Goal: Task Accomplishment & Management: Manage account settings

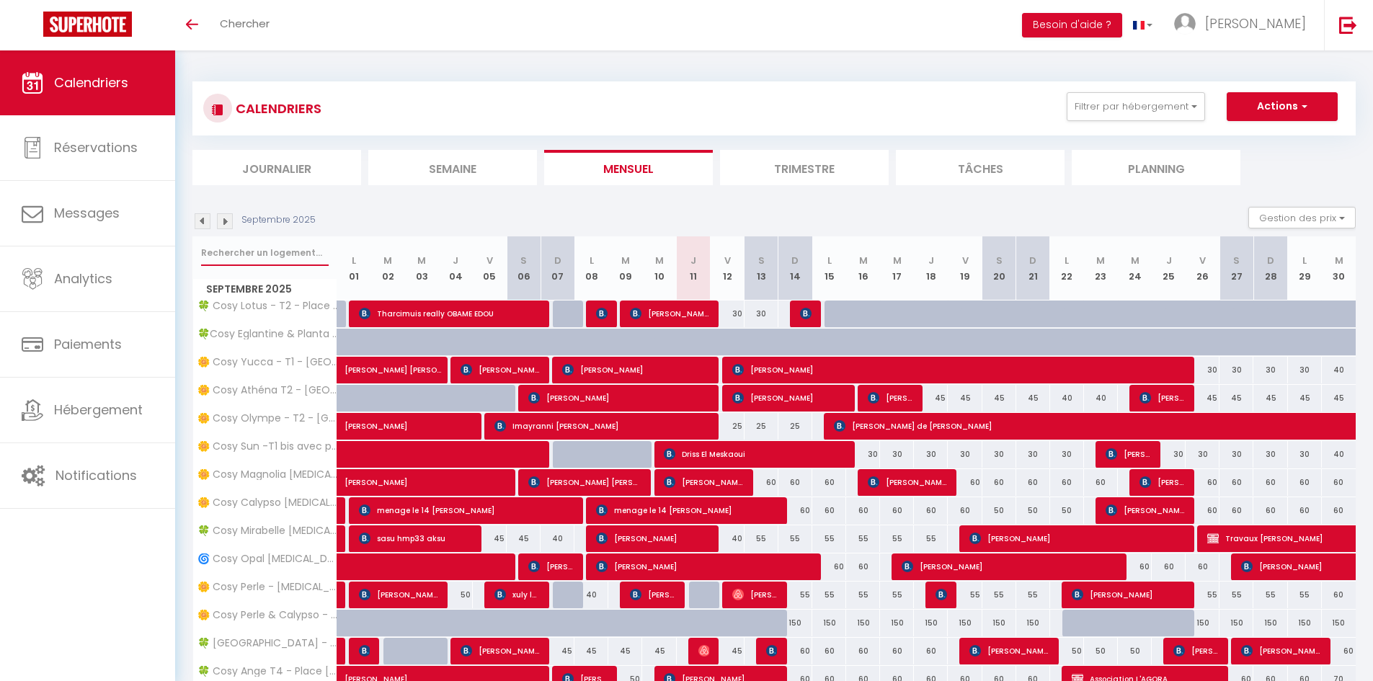
click at [244, 255] on input "text" at bounding box center [265, 253] width 128 height 26
type input "iris"
select select
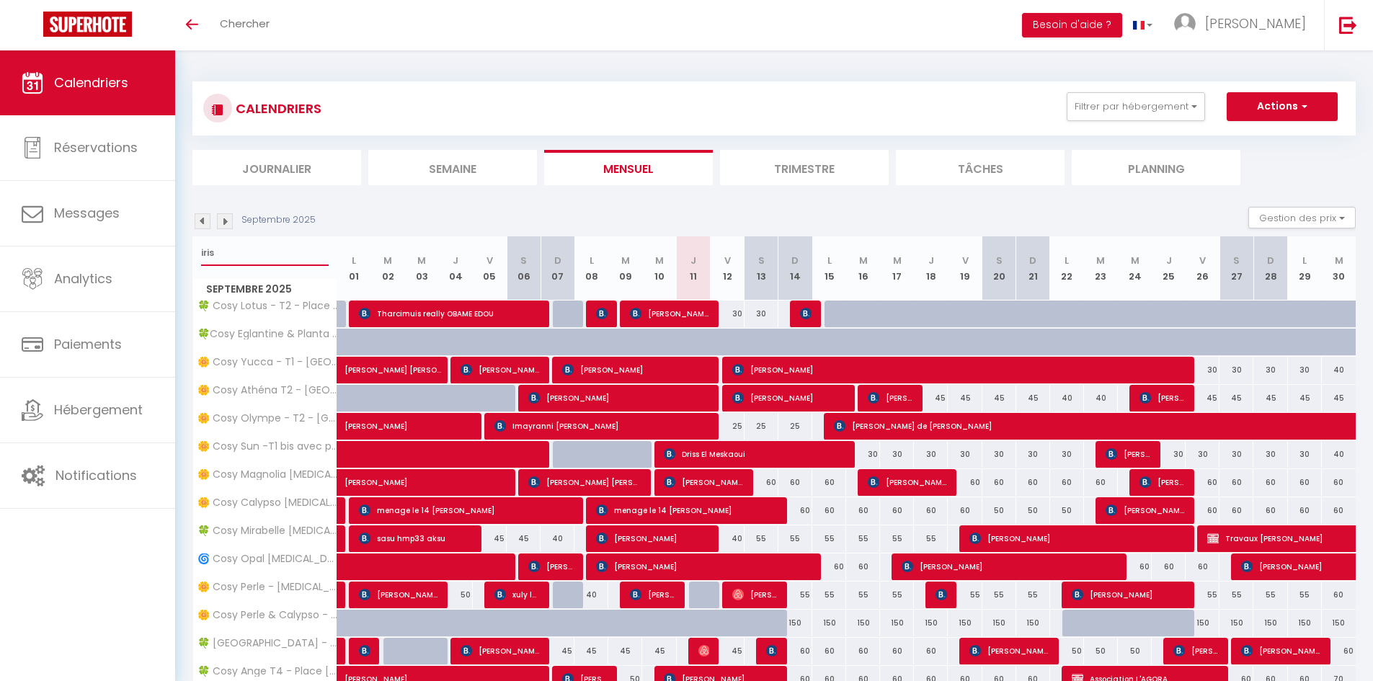
select select
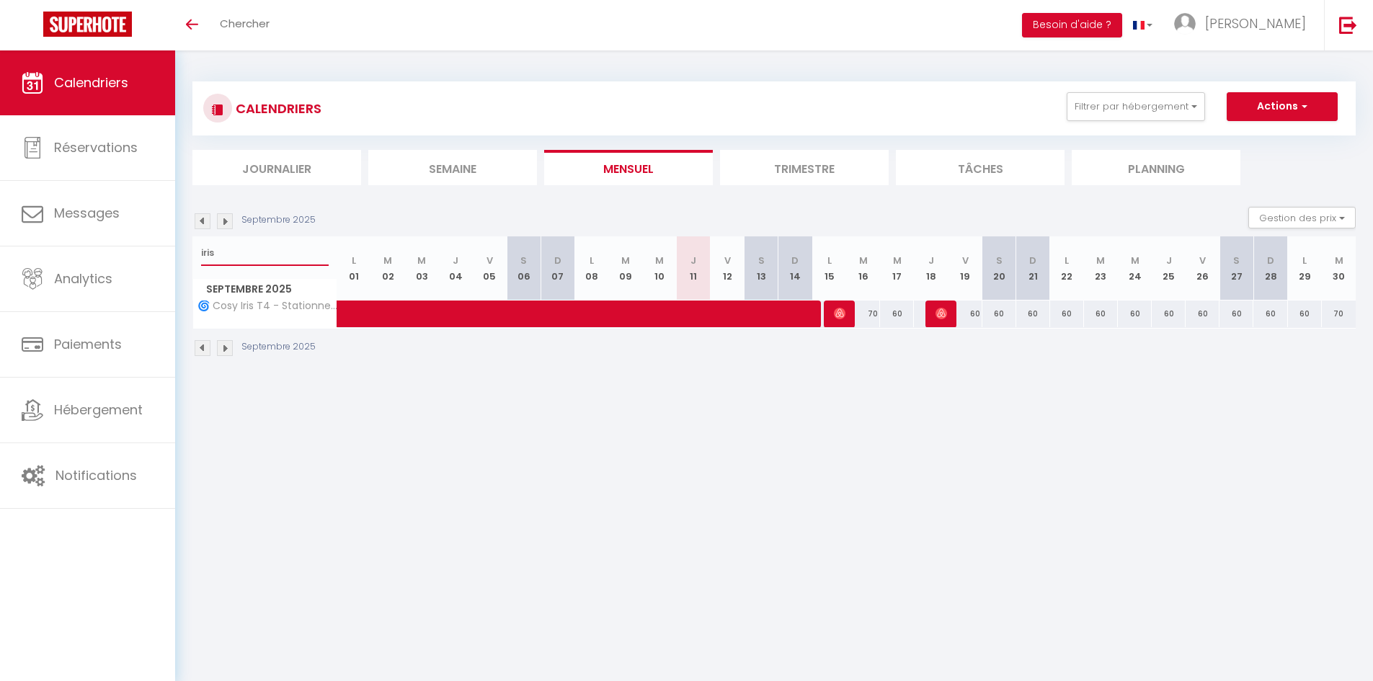
type input "iris"
click at [838, 316] on img at bounding box center [840, 314] width 12 height 12
select select "OK"
select select "0"
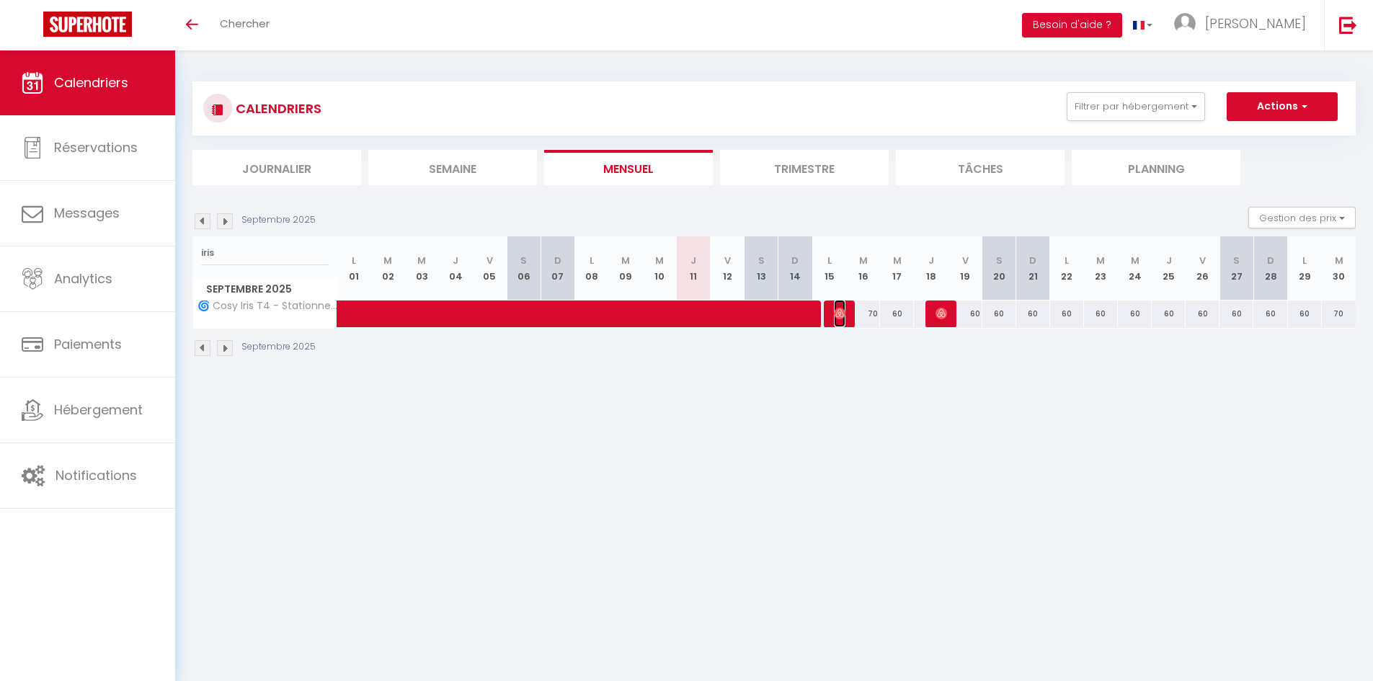
select select "0"
select select "1"
select select
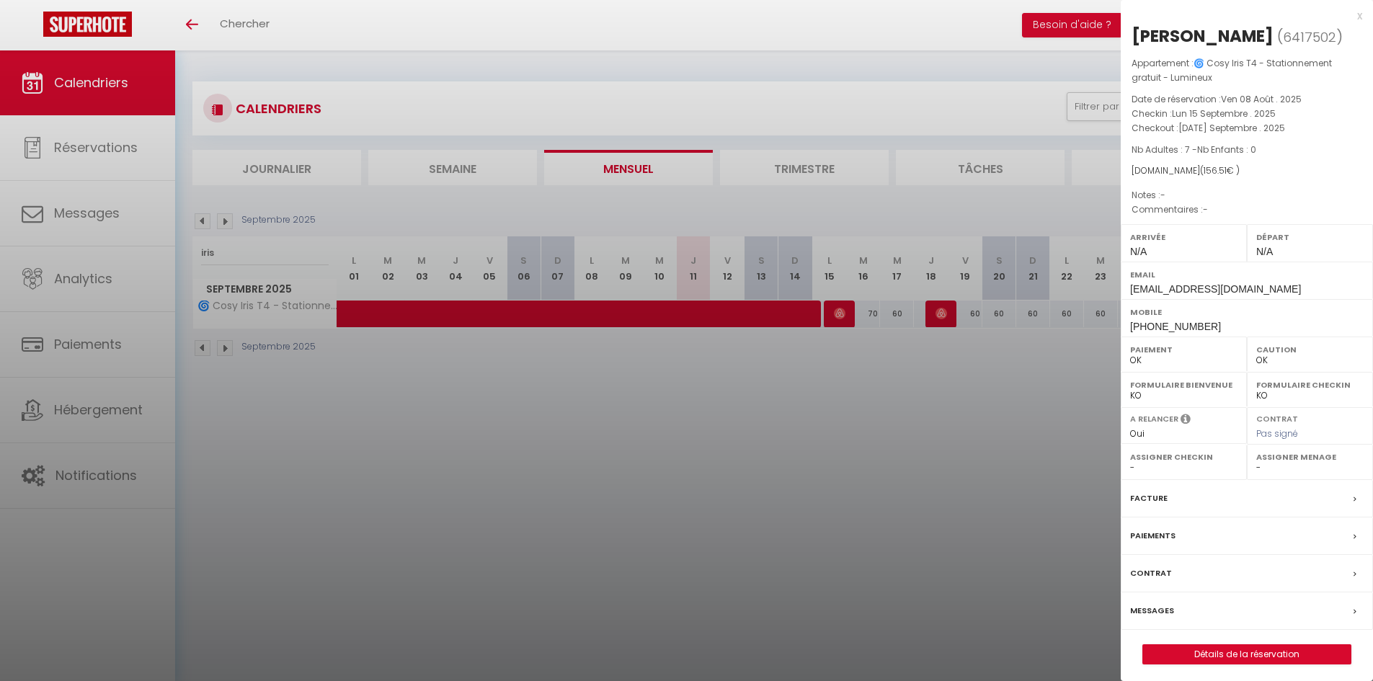
click at [982, 538] on div at bounding box center [686, 340] width 1373 height 681
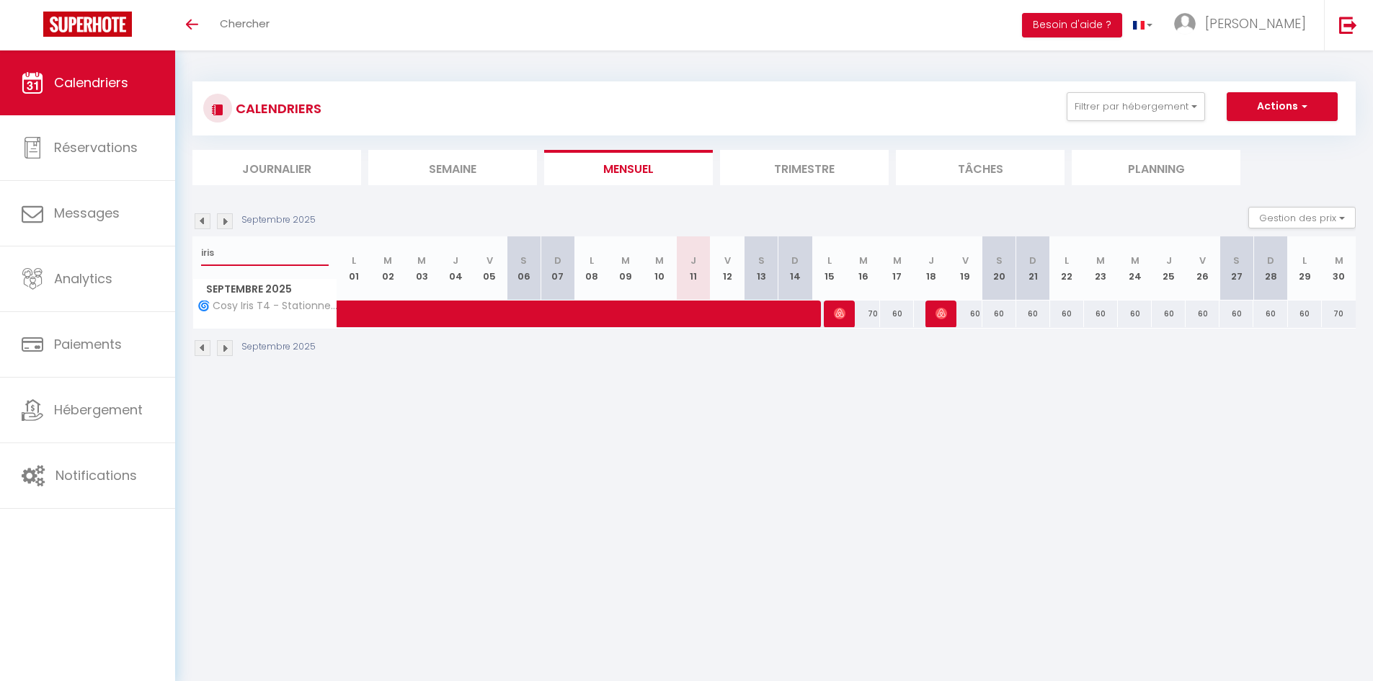
click at [260, 254] on input "iris" at bounding box center [265, 253] width 128 height 26
type input "perle"
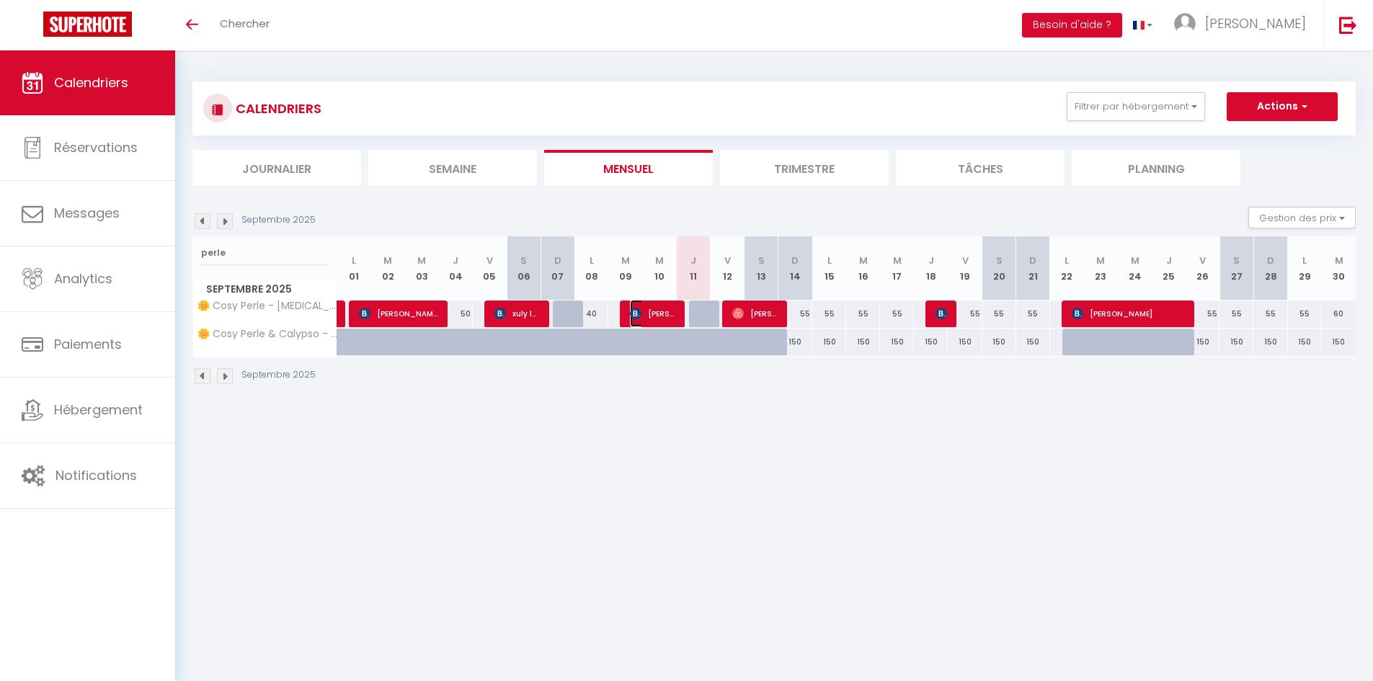
click at [659, 307] on span "[PERSON_NAME] [PERSON_NAME]" at bounding box center [652, 313] width 45 height 27
select select "KO"
select select "34416"
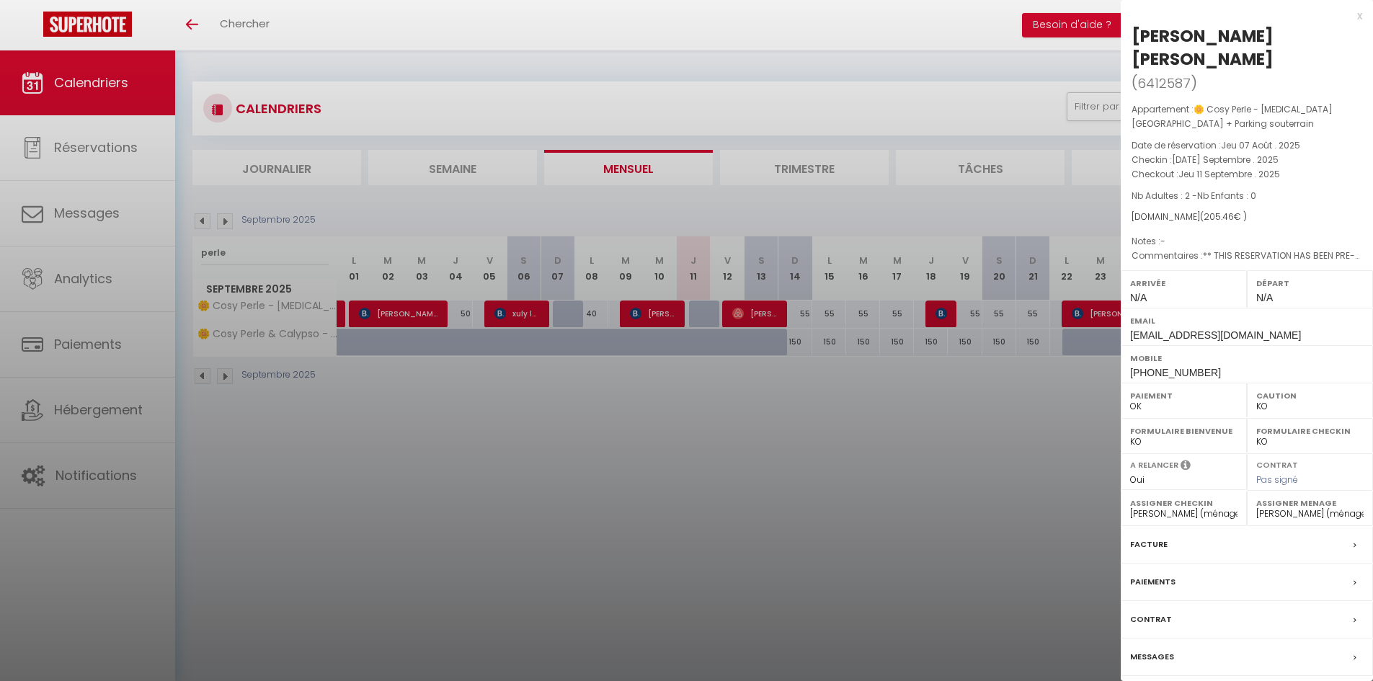
click at [1149, 658] on label "Messages" at bounding box center [1152, 657] width 44 height 15
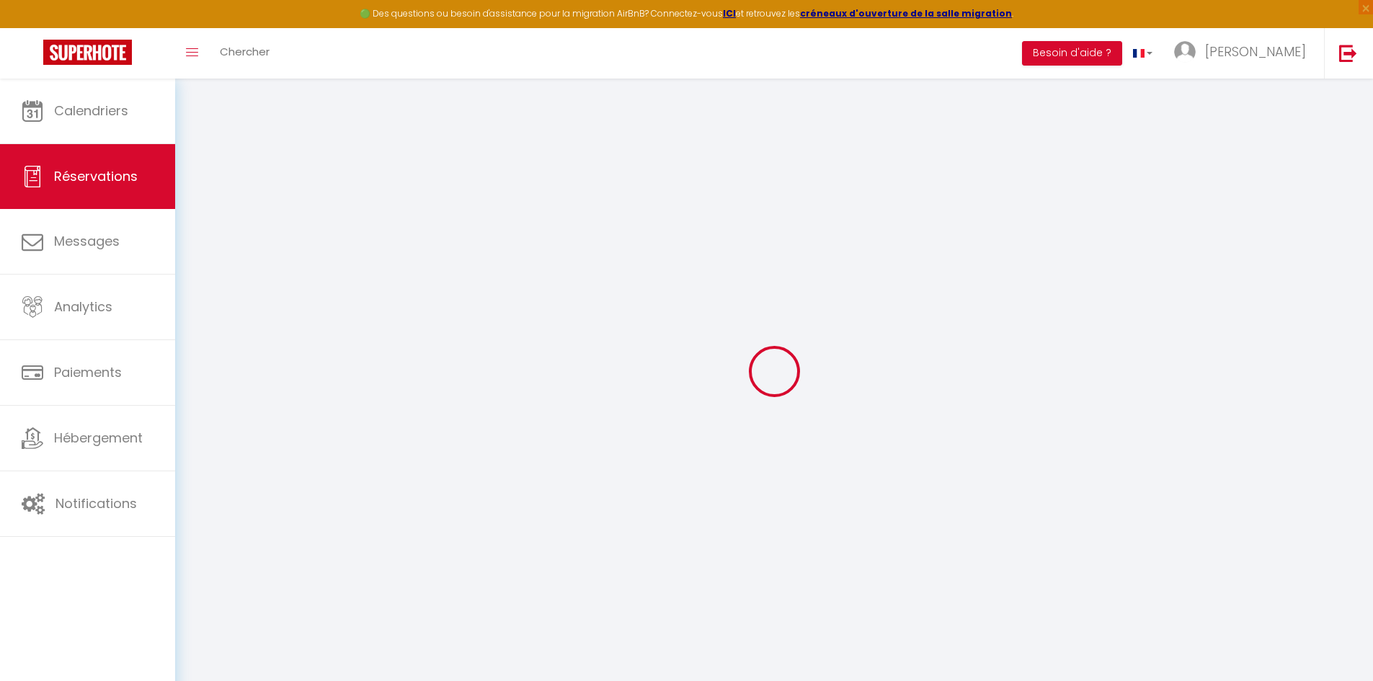
select select
checkbox input "false"
type textarea "** THIS RESERVATION HAS BEEN PRE-PAID ** BOOKING NOTE : Payment charge is EUR 2…"
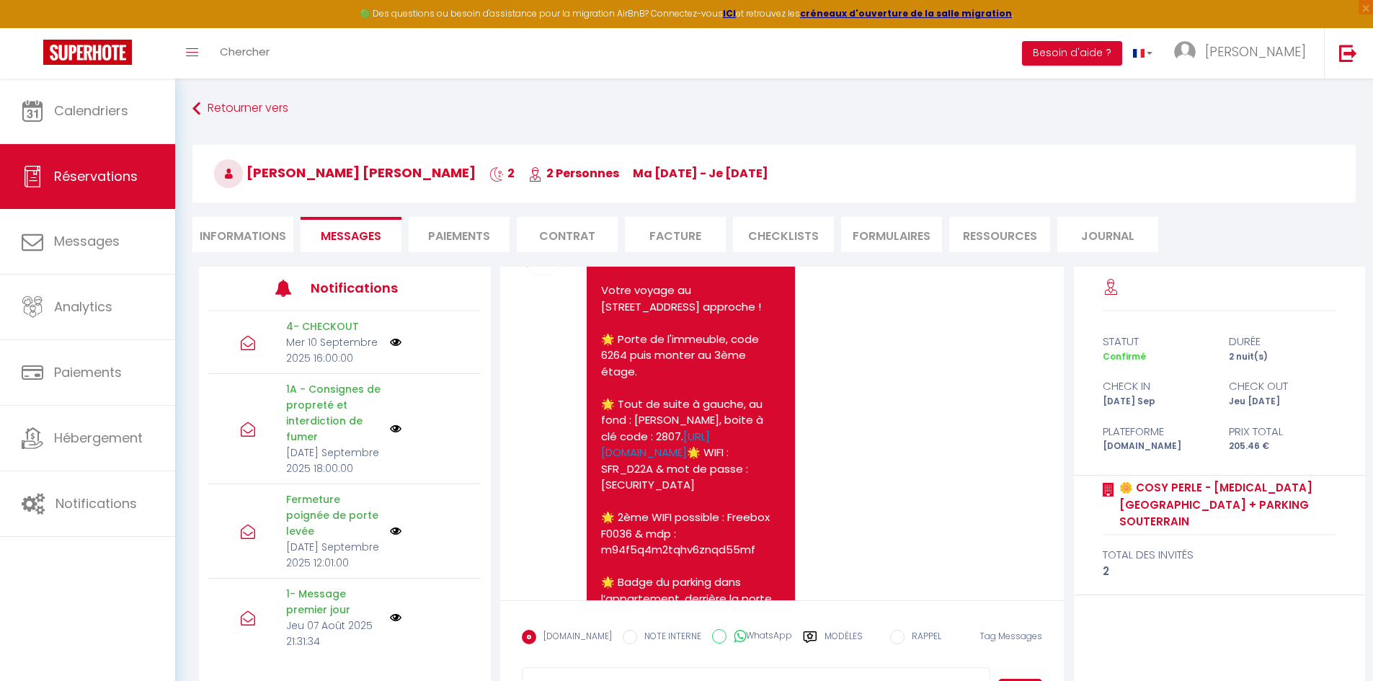
scroll to position [496, 0]
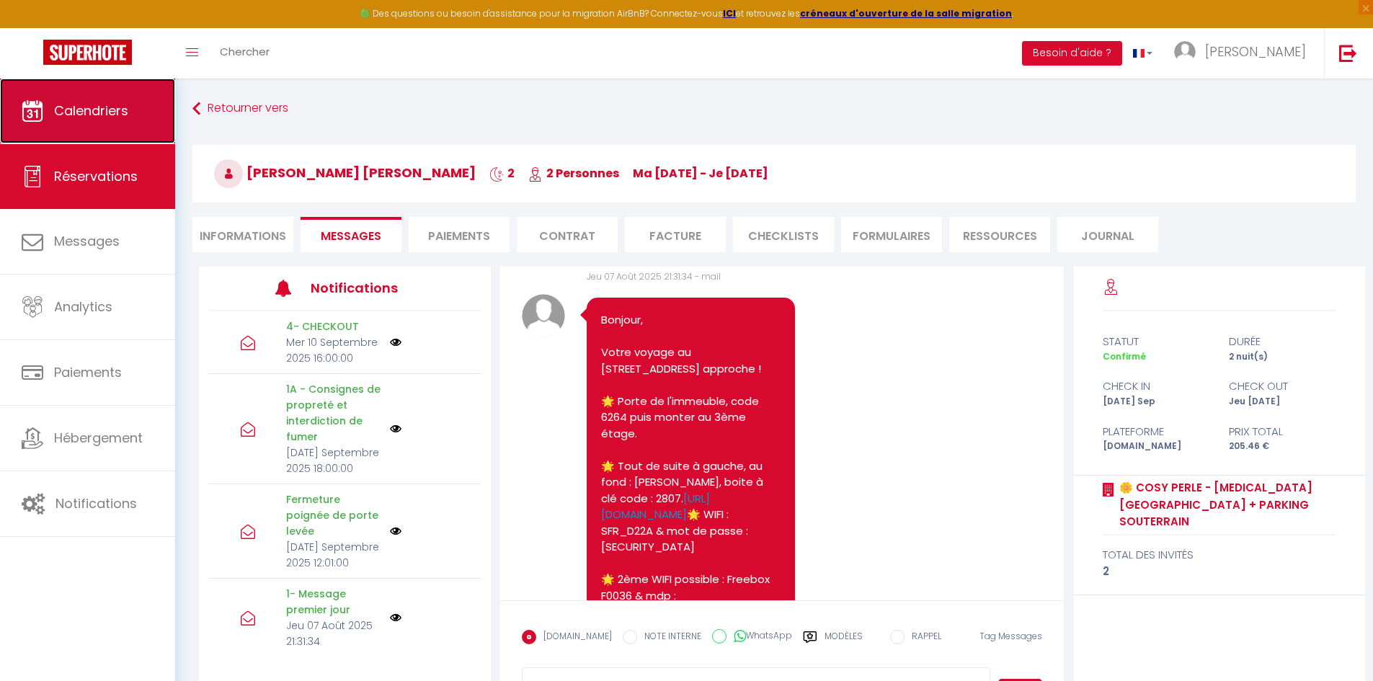
click at [46, 113] on link "Calendriers" at bounding box center [87, 111] width 175 height 65
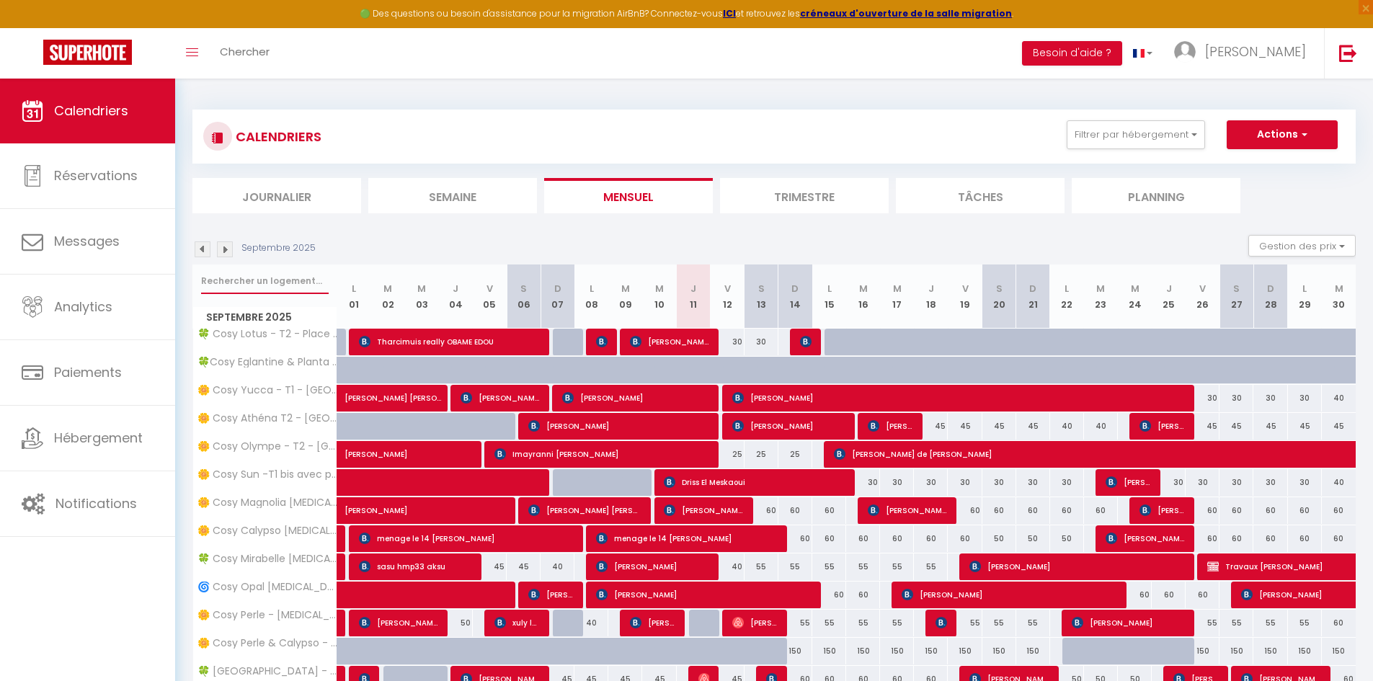
click at [255, 280] on input "text" at bounding box center [265, 281] width 128 height 26
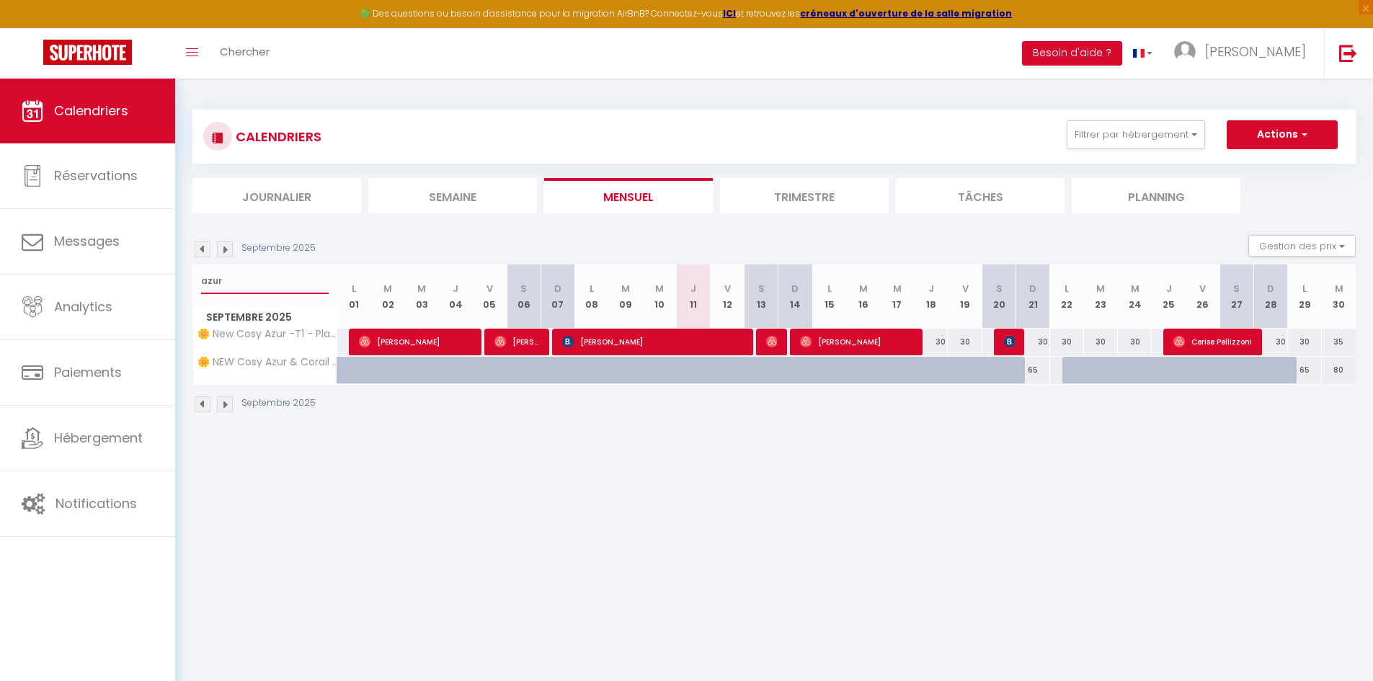
click at [219, 278] on input "azur" at bounding box center [265, 281] width 128 height 26
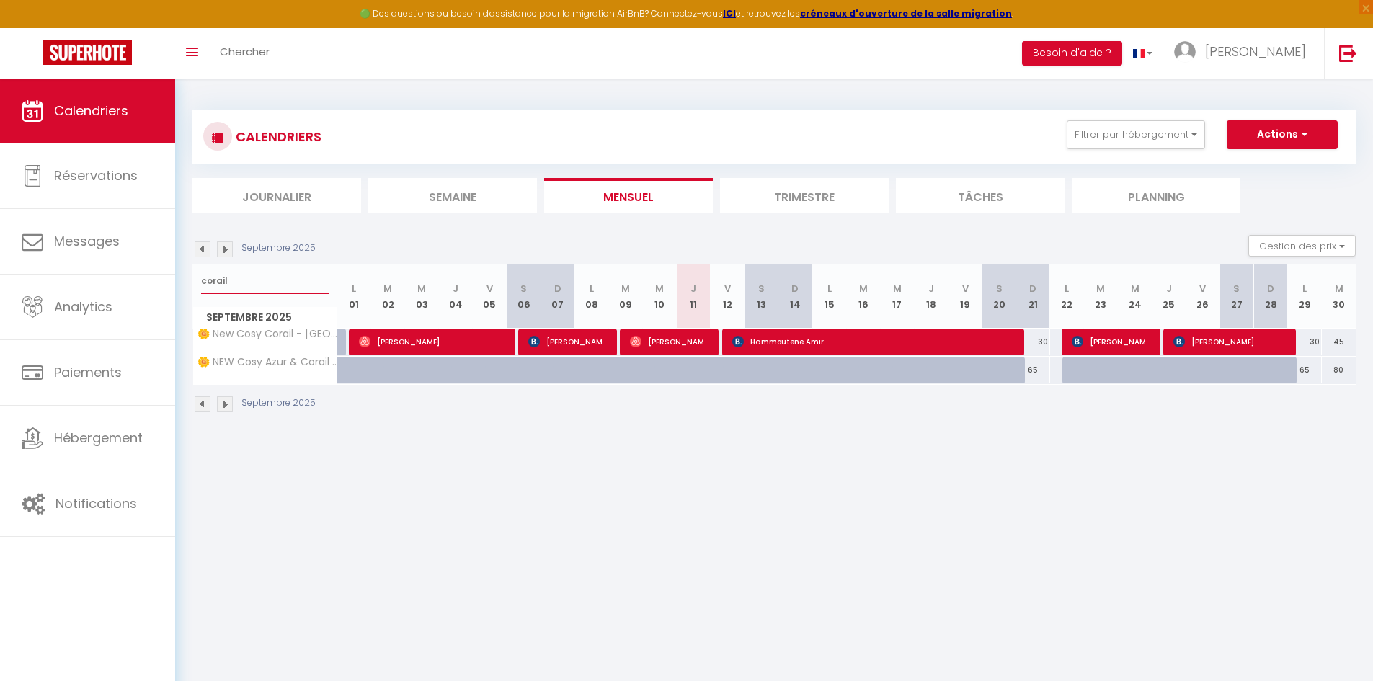
click at [278, 278] on input "corail" at bounding box center [265, 281] width 128 height 26
click at [277, 277] on input "corail" at bounding box center [265, 281] width 128 height 26
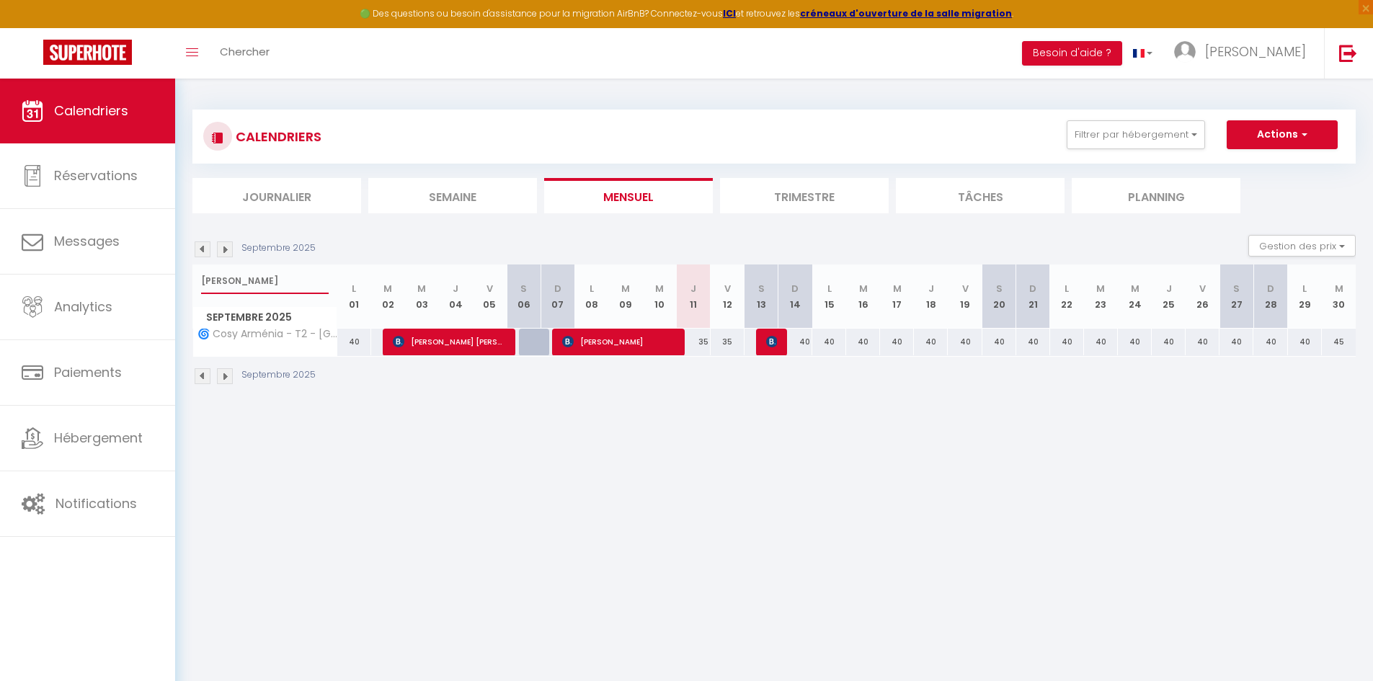
type input "[PERSON_NAME]"
click at [618, 348] on span "[PERSON_NAME]" at bounding box center [618, 341] width 113 height 27
select select "OK"
select select "KO"
select select "0"
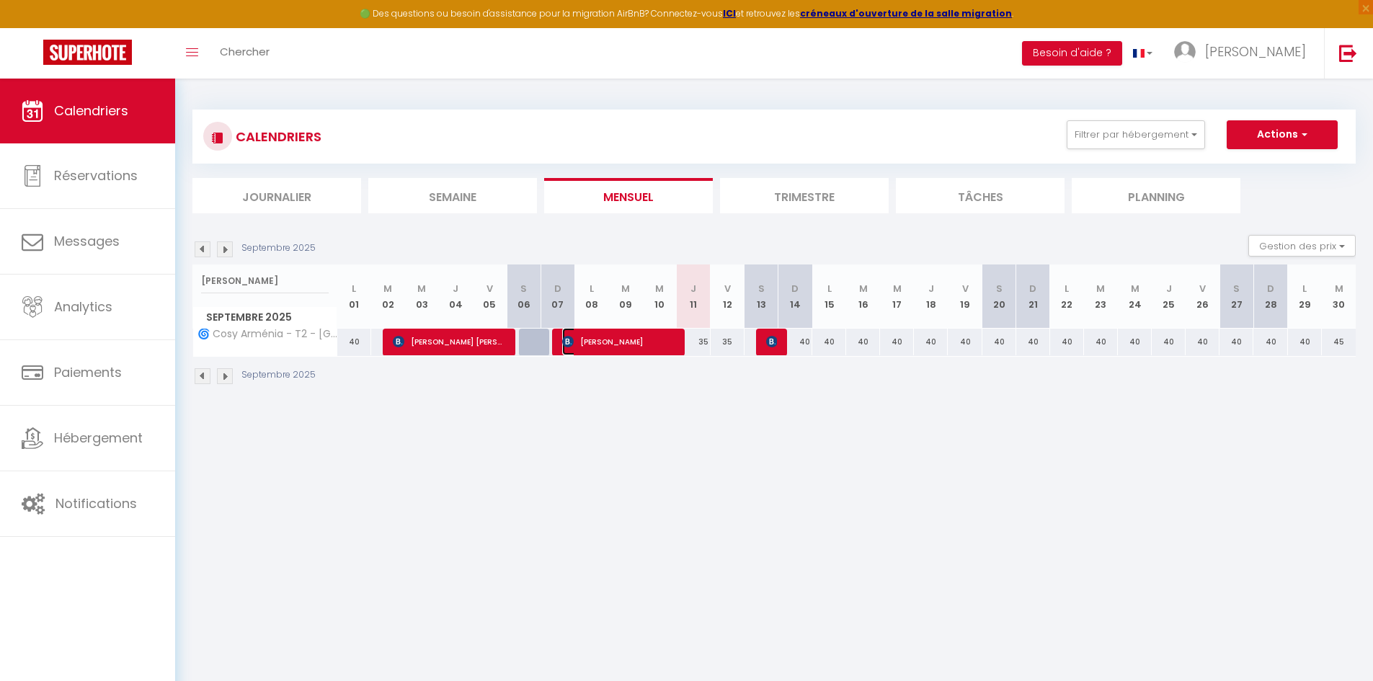
select select "0"
select select "1"
select select
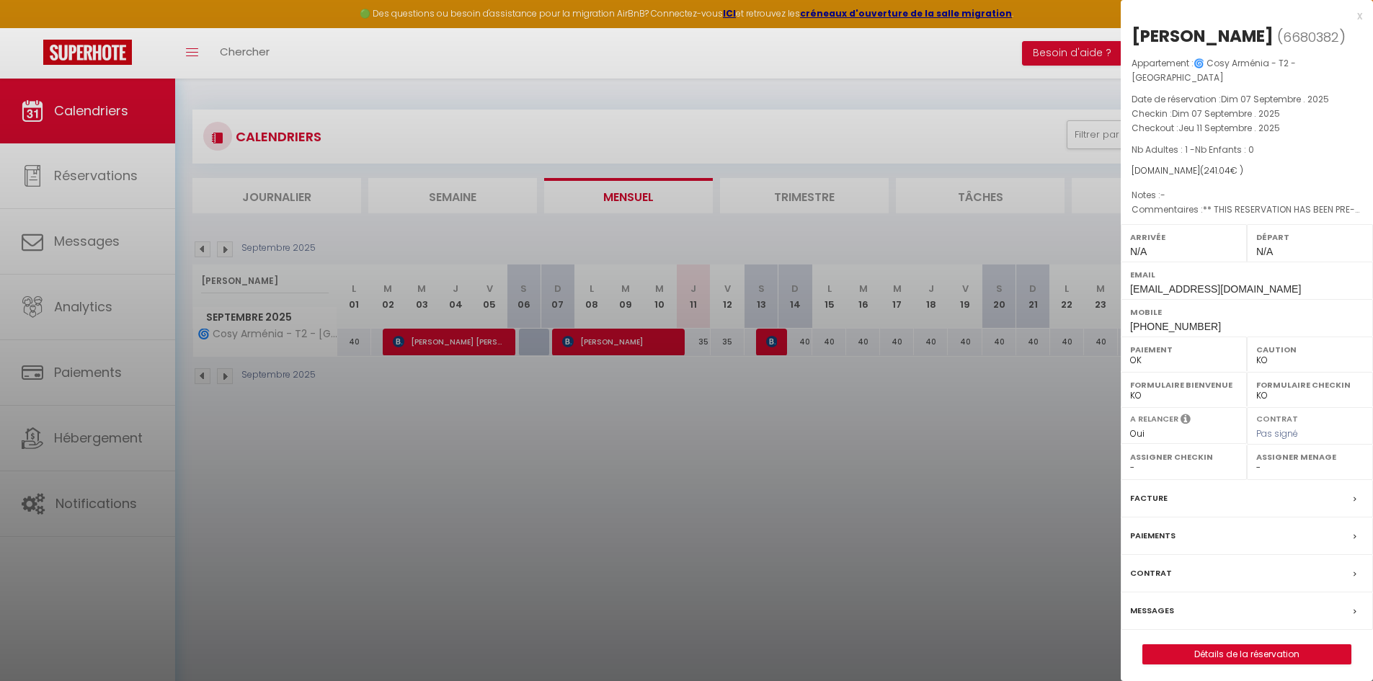
click at [600, 410] on div at bounding box center [686, 340] width 1373 height 681
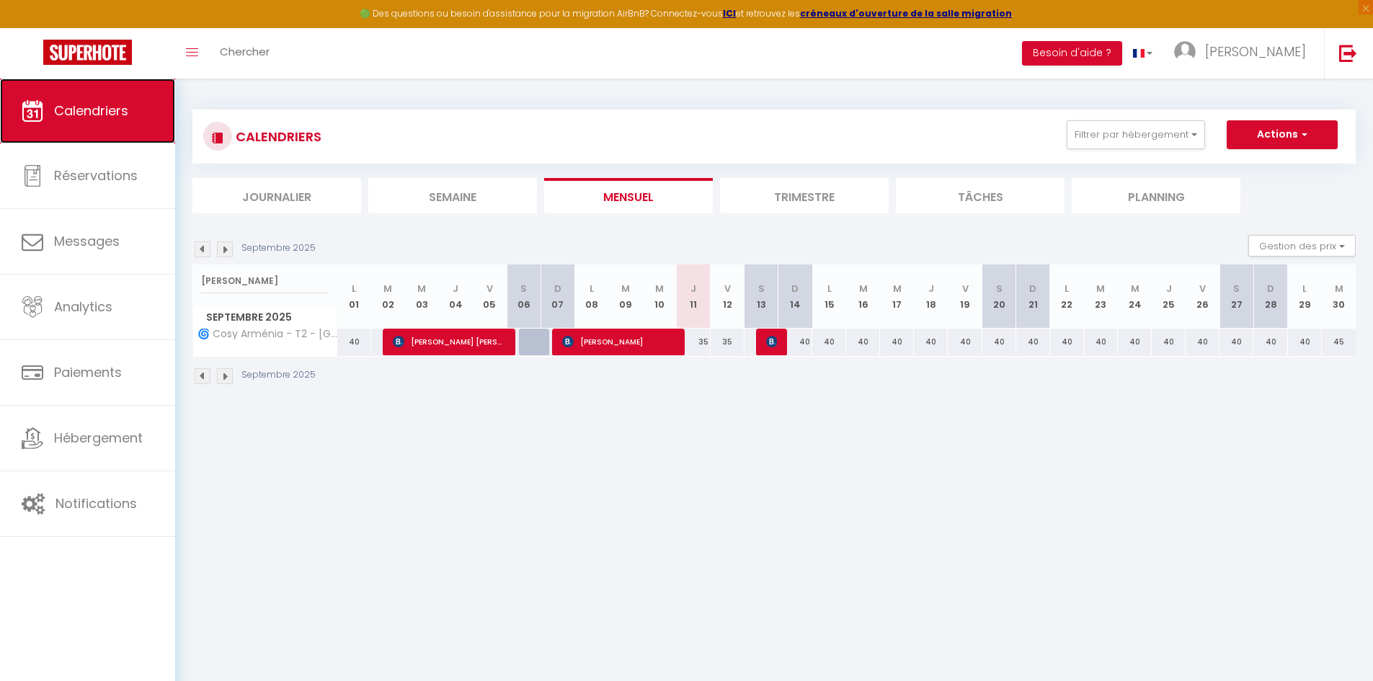
click at [79, 119] on span "Calendriers" at bounding box center [91, 111] width 74 height 18
click at [1182, 203] on li "Planning" at bounding box center [1156, 195] width 169 height 35
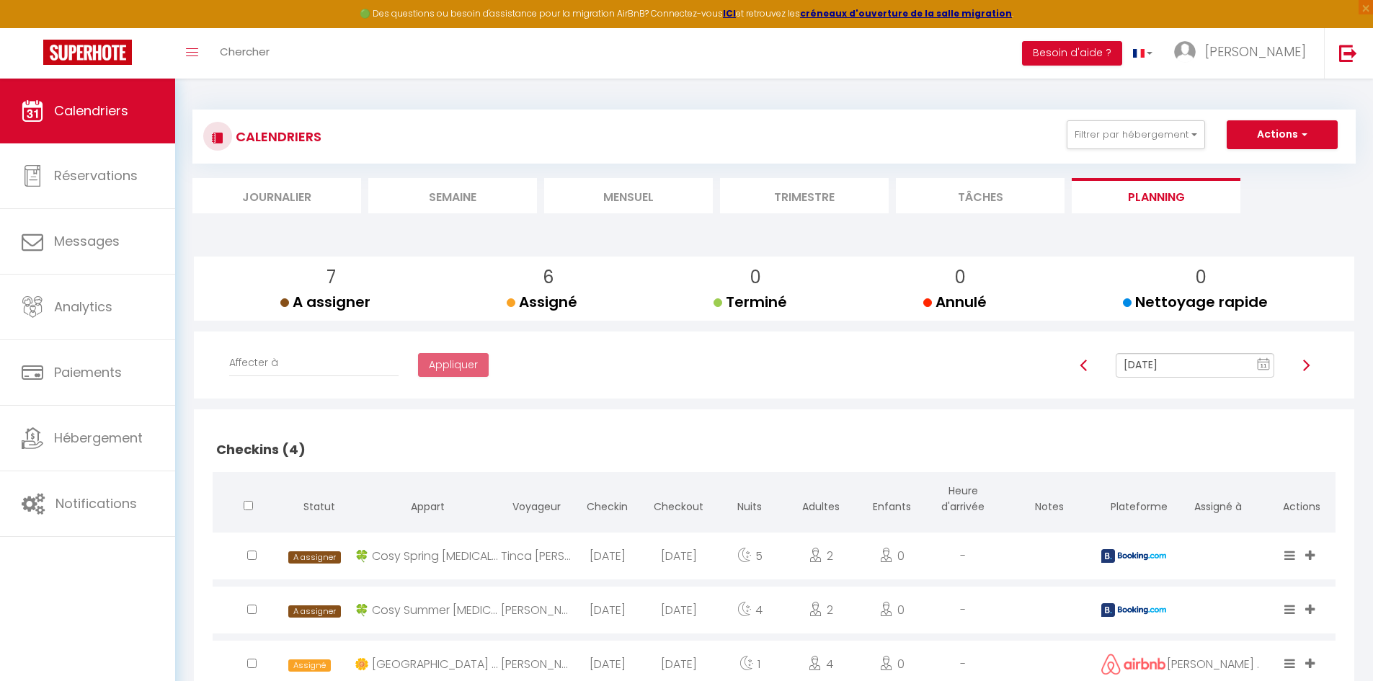
click at [1311, 363] on img at bounding box center [1307, 366] width 12 height 12
type input "[DATE]"
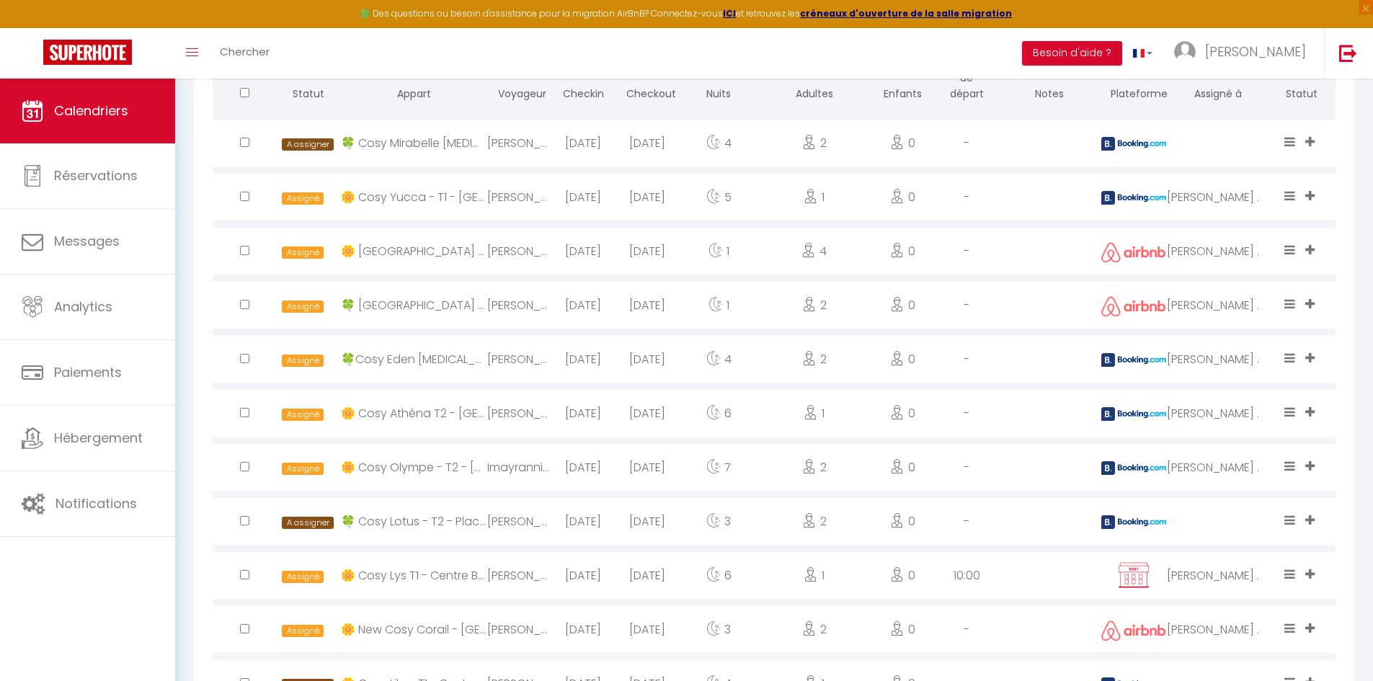
scroll to position [942, 0]
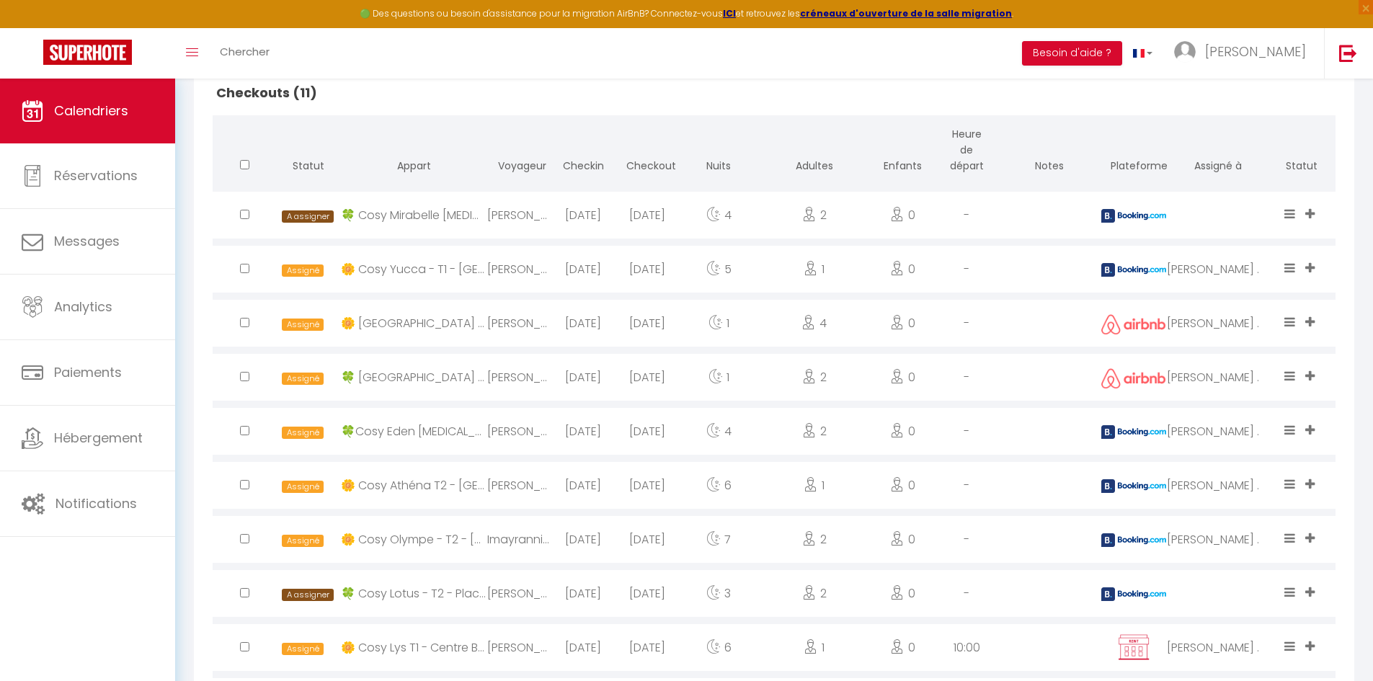
click at [241, 375] on input "checkbox" at bounding box center [244, 376] width 9 height 9
checkbox input "true"
click at [241, 432] on input "checkbox" at bounding box center [244, 430] width 9 height 9
checkbox input "true"
click at [248, 482] on input "checkbox" at bounding box center [244, 484] width 9 height 9
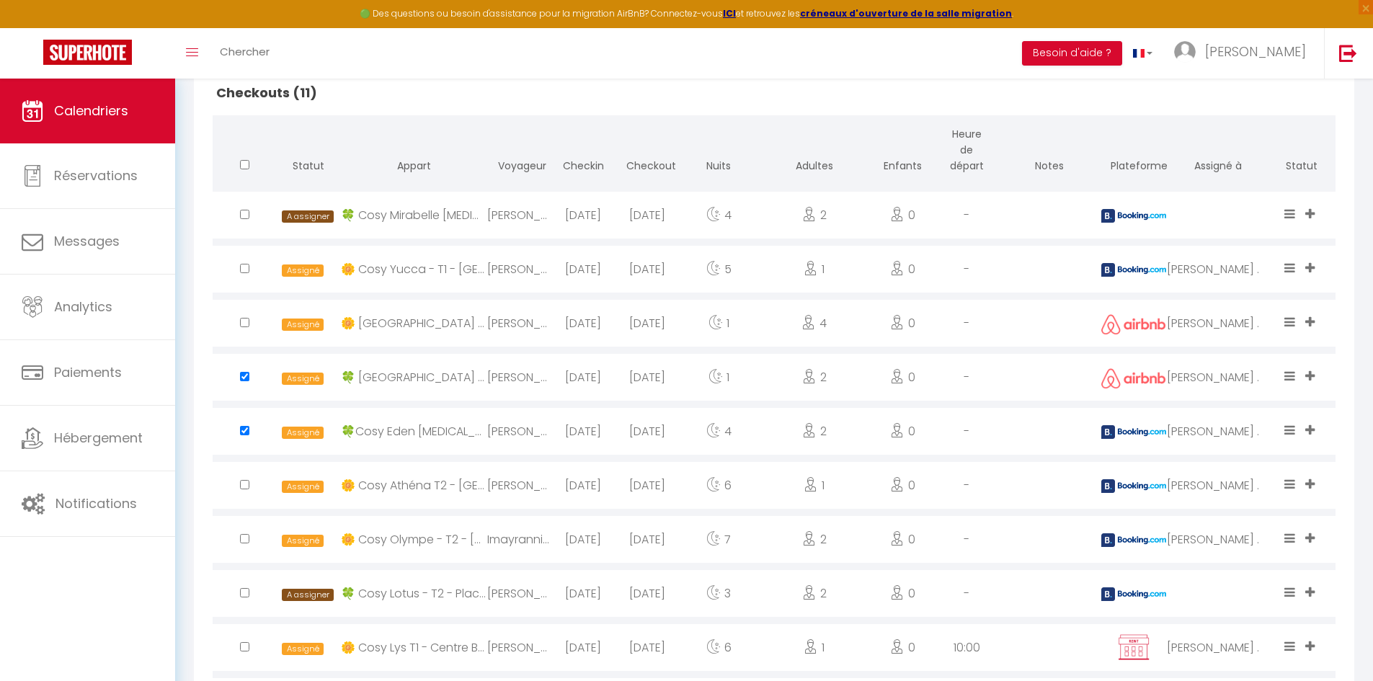
checkbox input "true"
click at [244, 538] on input "checkbox" at bounding box center [244, 538] width 9 height 9
checkbox input "true"
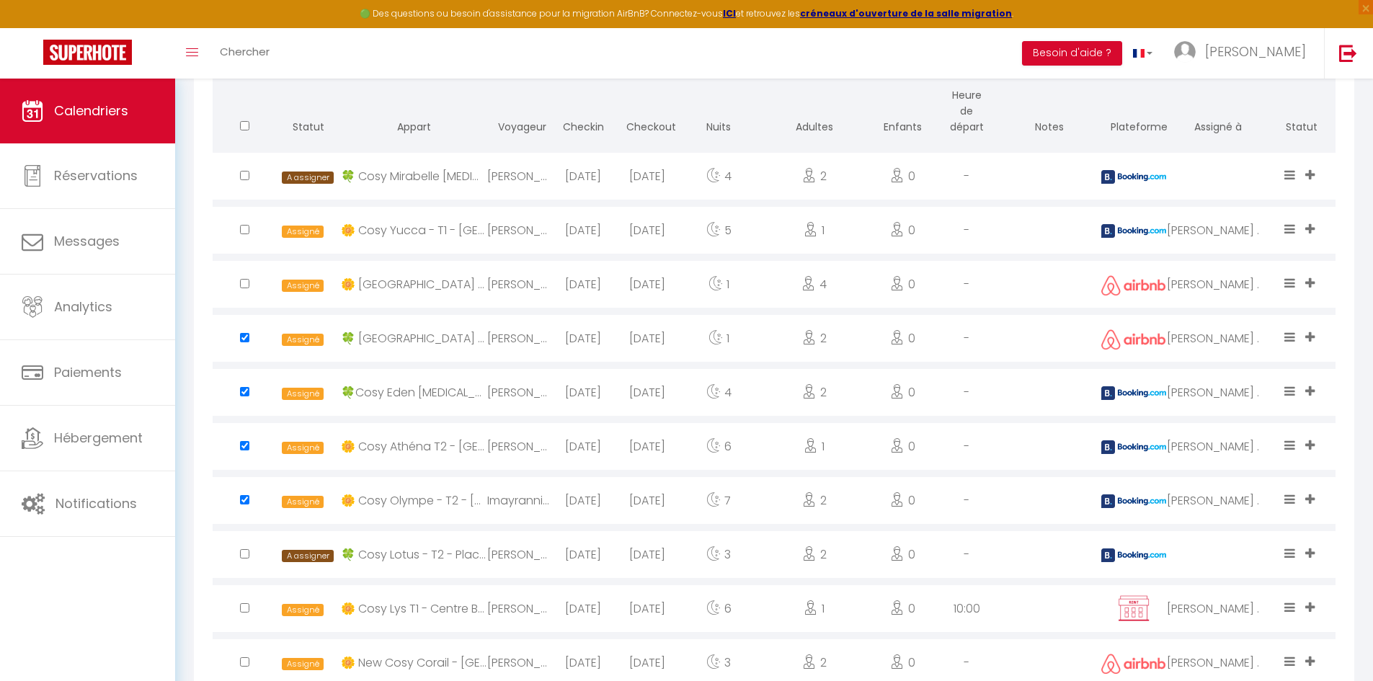
scroll to position [1014, 0]
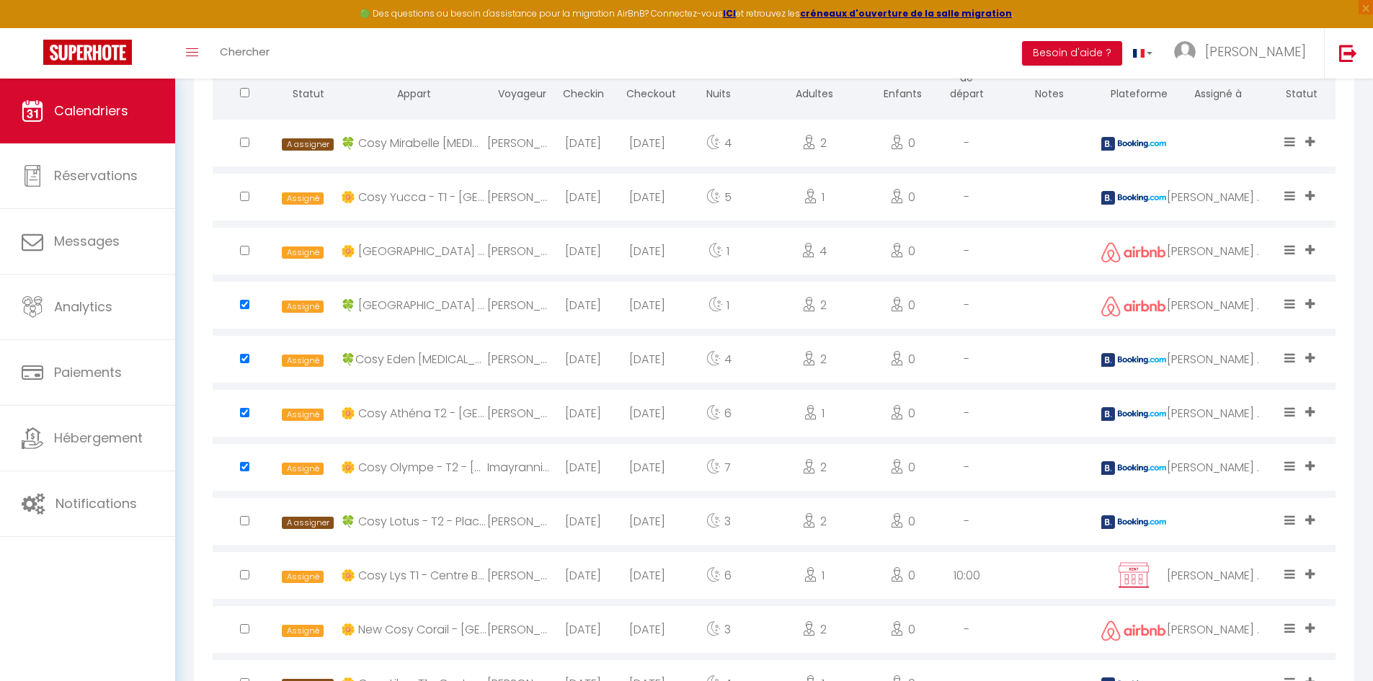
click at [247, 521] on input "checkbox" at bounding box center [244, 520] width 9 height 9
checkbox input "false"
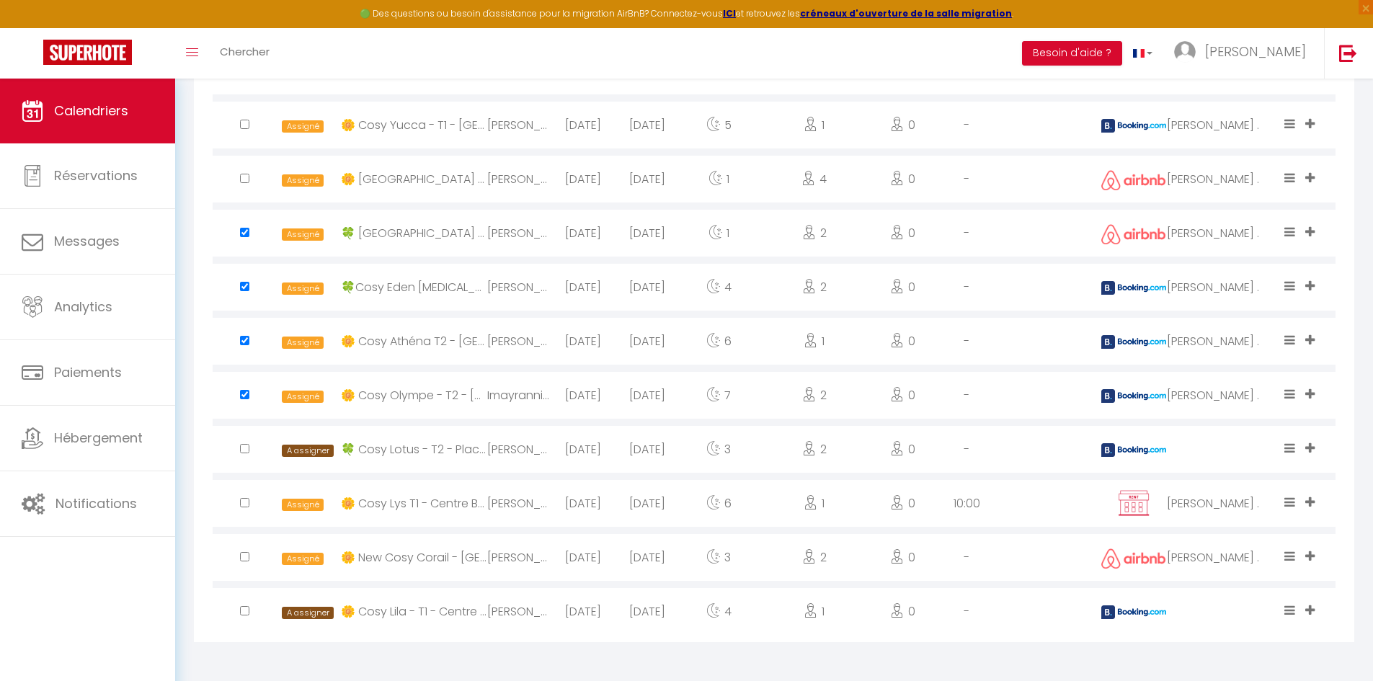
click at [248, 610] on input "checkbox" at bounding box center [244, 610] width 9 height 9
checkbox input "true"
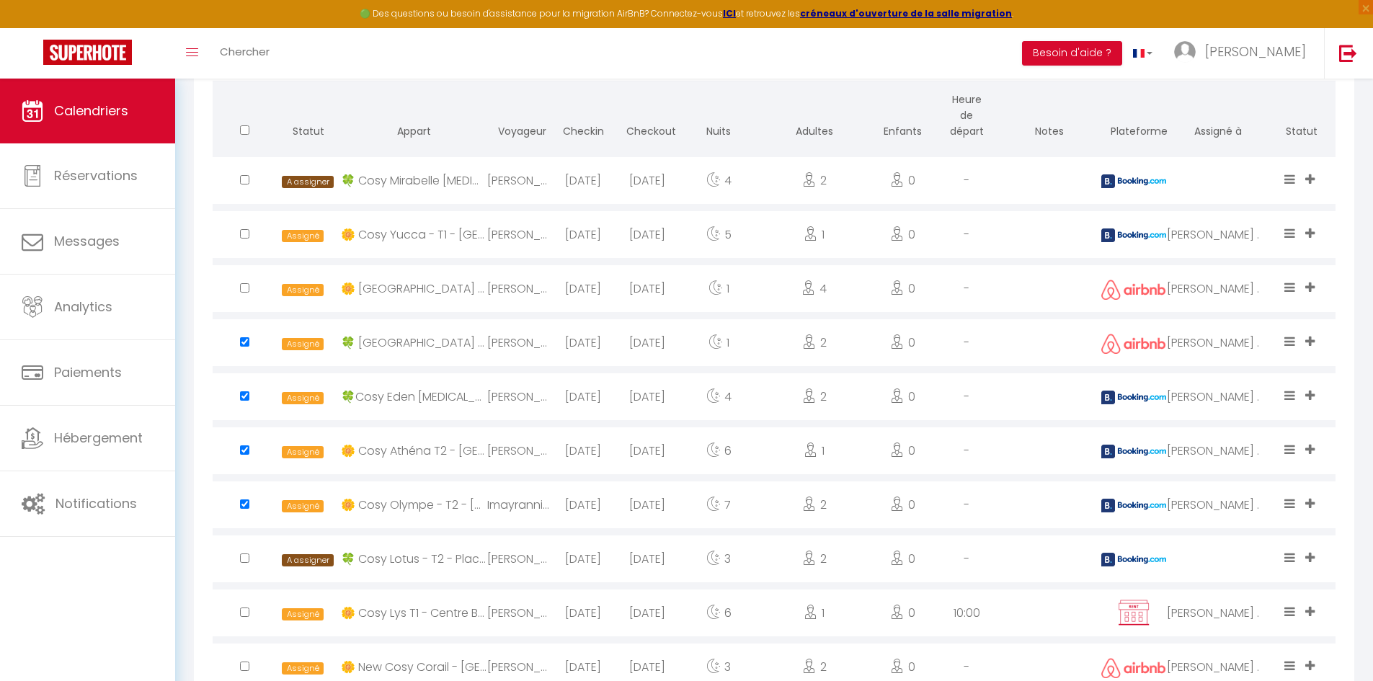
scroll to position [942, 0]
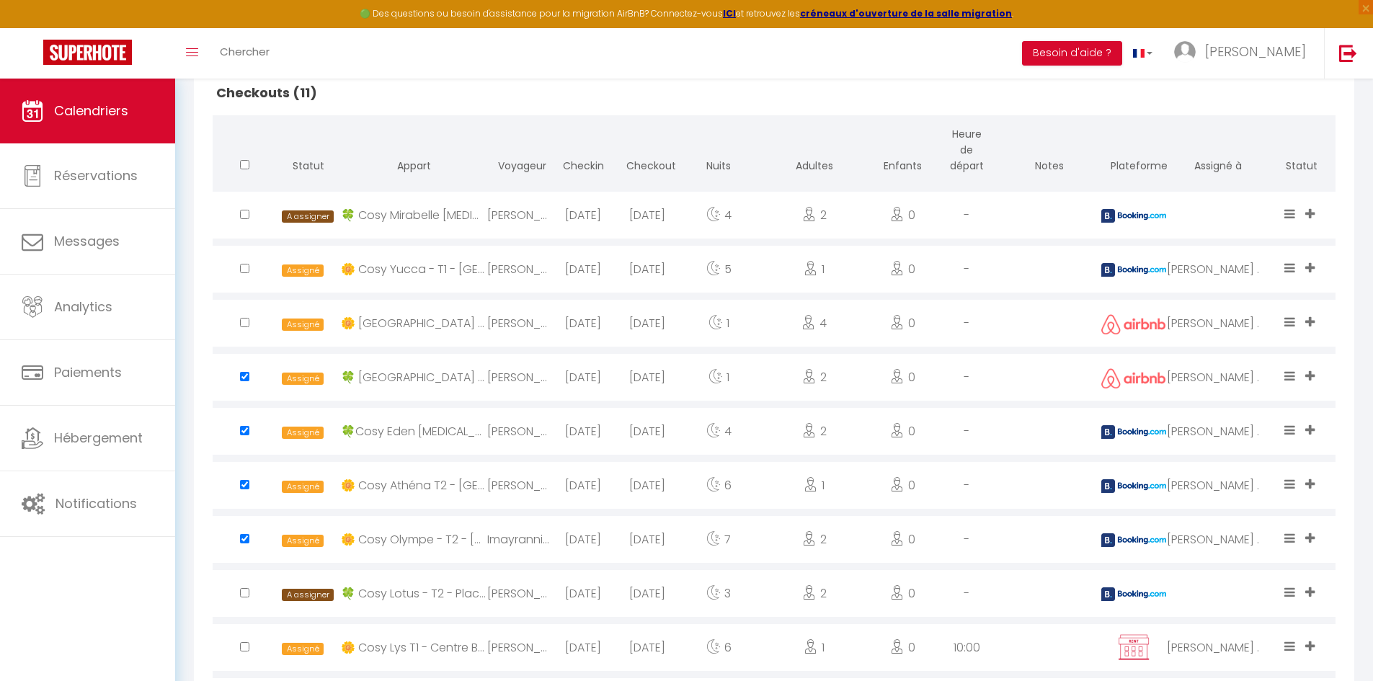
click at [244, 216] on input "checkbox" at bounding box center [244, 214] width 9 height 9
checkbox input "true"
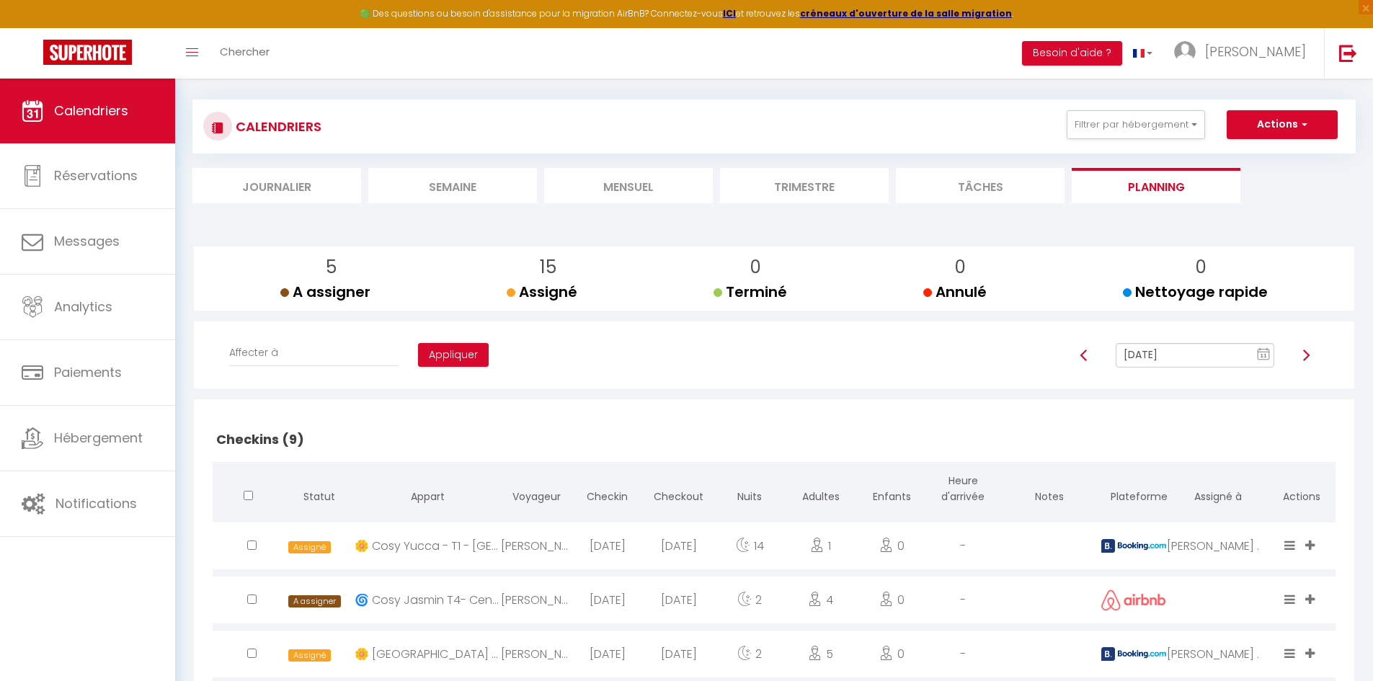
scroll to position [4, 0]
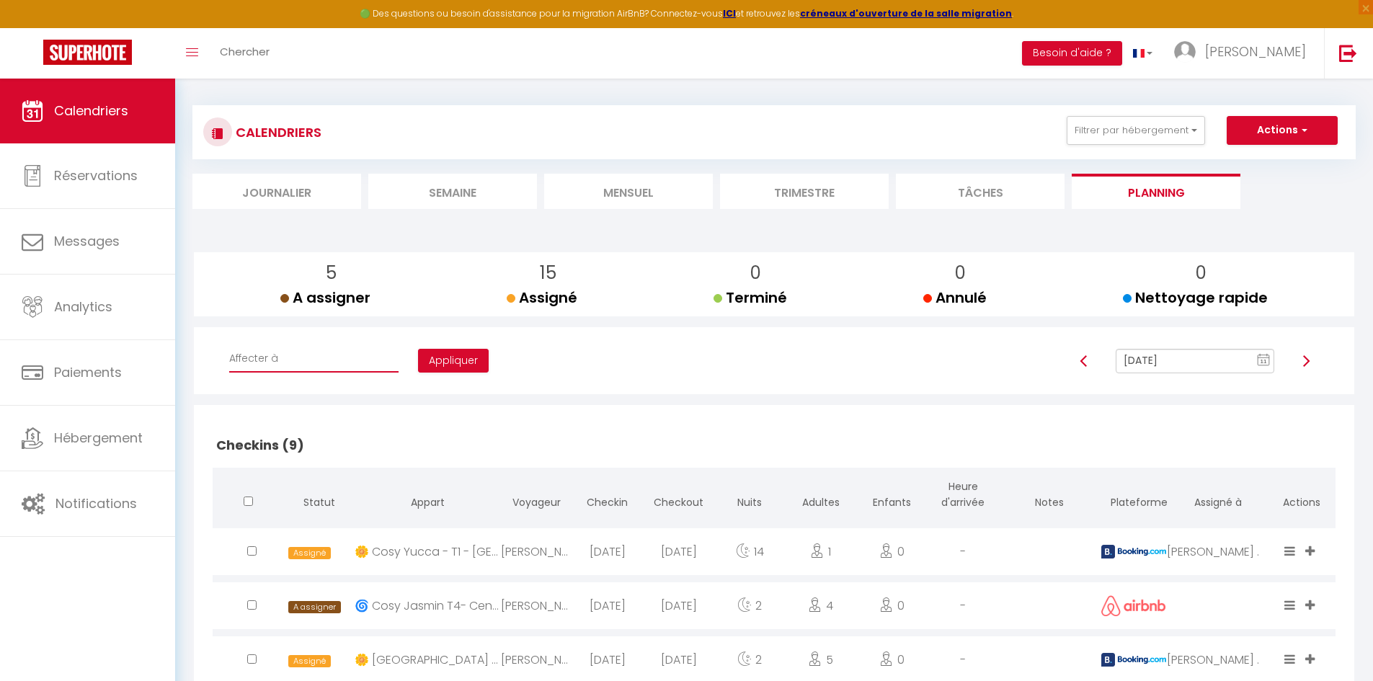
click at [316, 366] on select "Affecter à [PERSON_NAME] [PERSON_NAME] [PERSON_NAME] Magalin [PERSON_NAME] [PER…" at bounding box center [313, 358] width 169 height 27
select select "42227"
click at [229, 345] on select "Affecter à [PERSON_NAME] [PERSON_NAME] [PERSON_NAME] Magalin [PERSON_NAME] [PER…" at bounding box center [313, 358] width 169 height 27
click at [433, 368] on button "Appliquer" at bounding box center [453, 361] width 71 height 25
checkbox input "false"
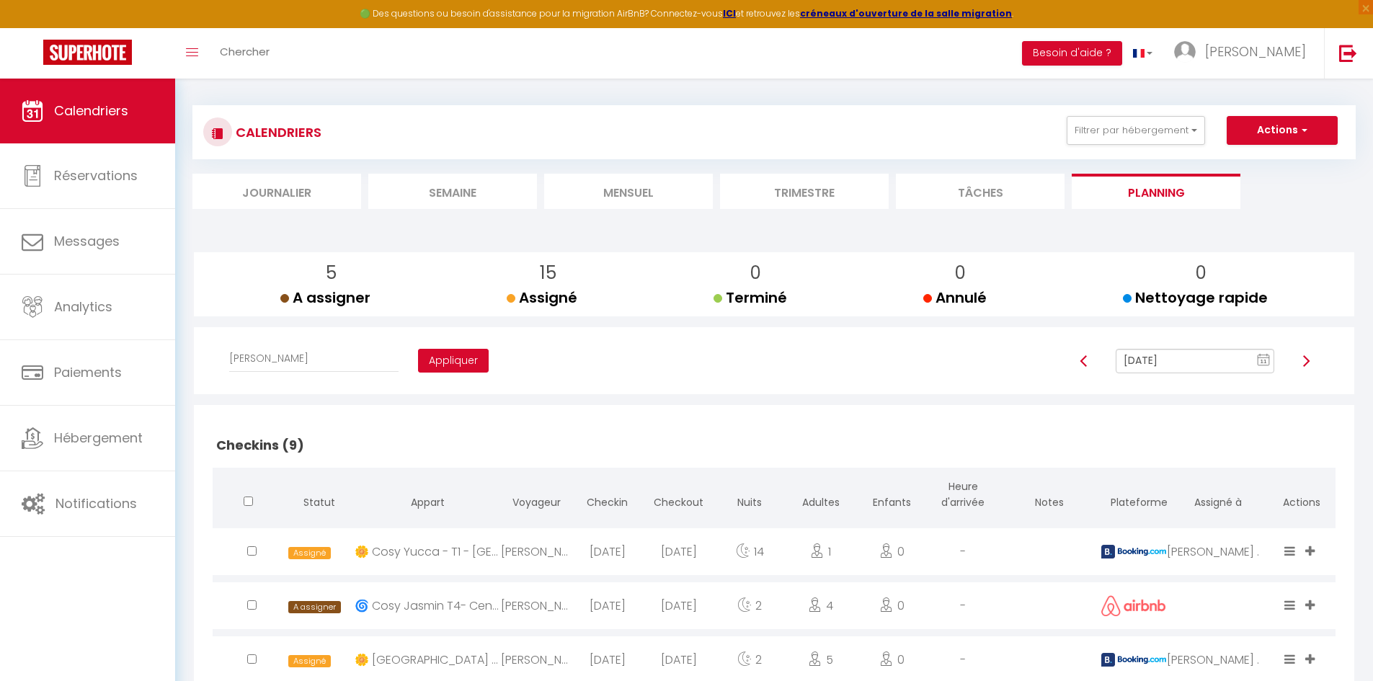
checkbox input "false"
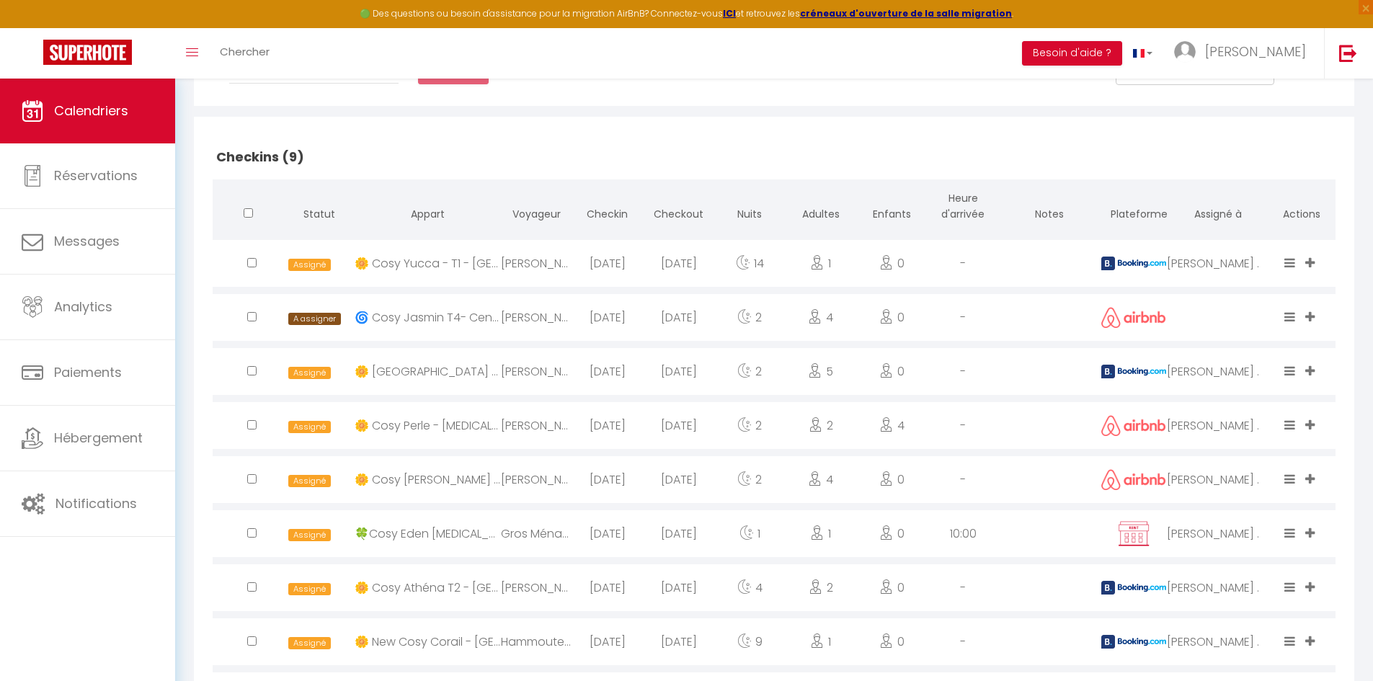
scroll to position [365, 0]
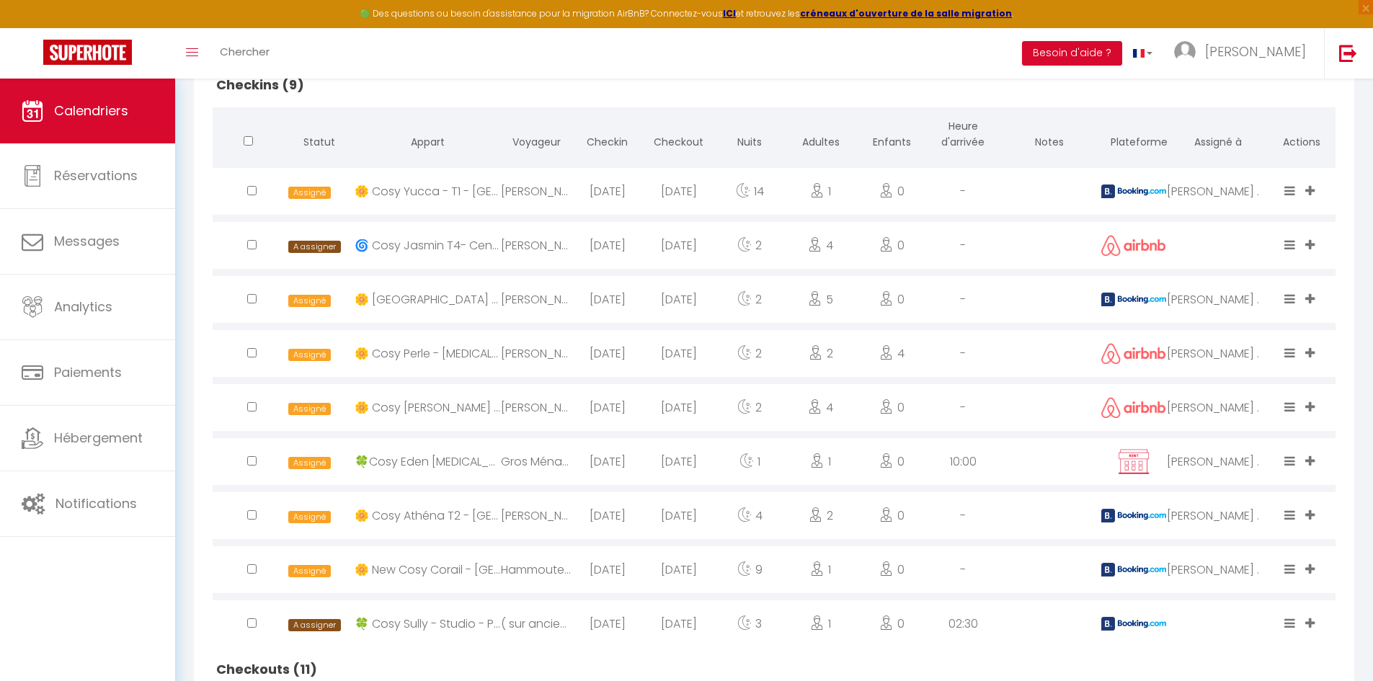
click at [249, 244] on input "checkbox" at bounding box center [251, 244] width 9 height 9
checkbox input "true"
click at [252, 460] on input "checkbox" at bounding box center [251, 460] width 9 height 9
checkbox input "true"
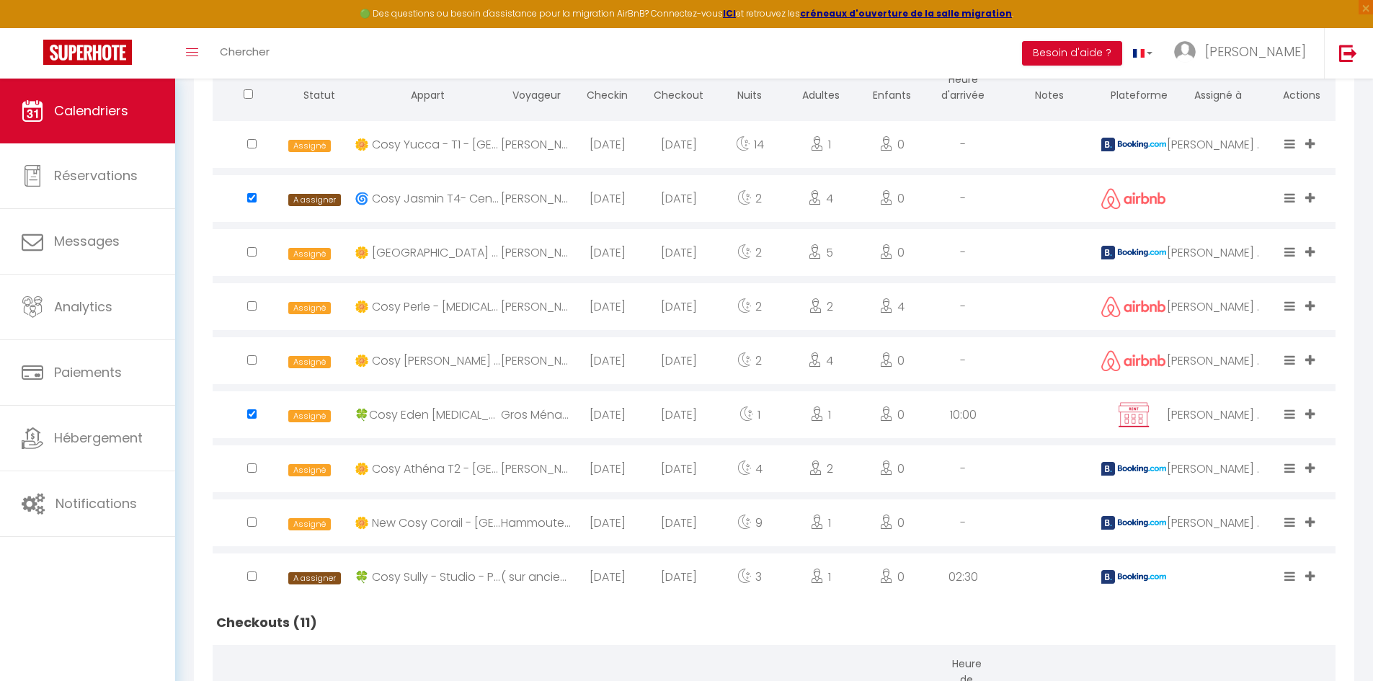
scroll to position [437, 0]
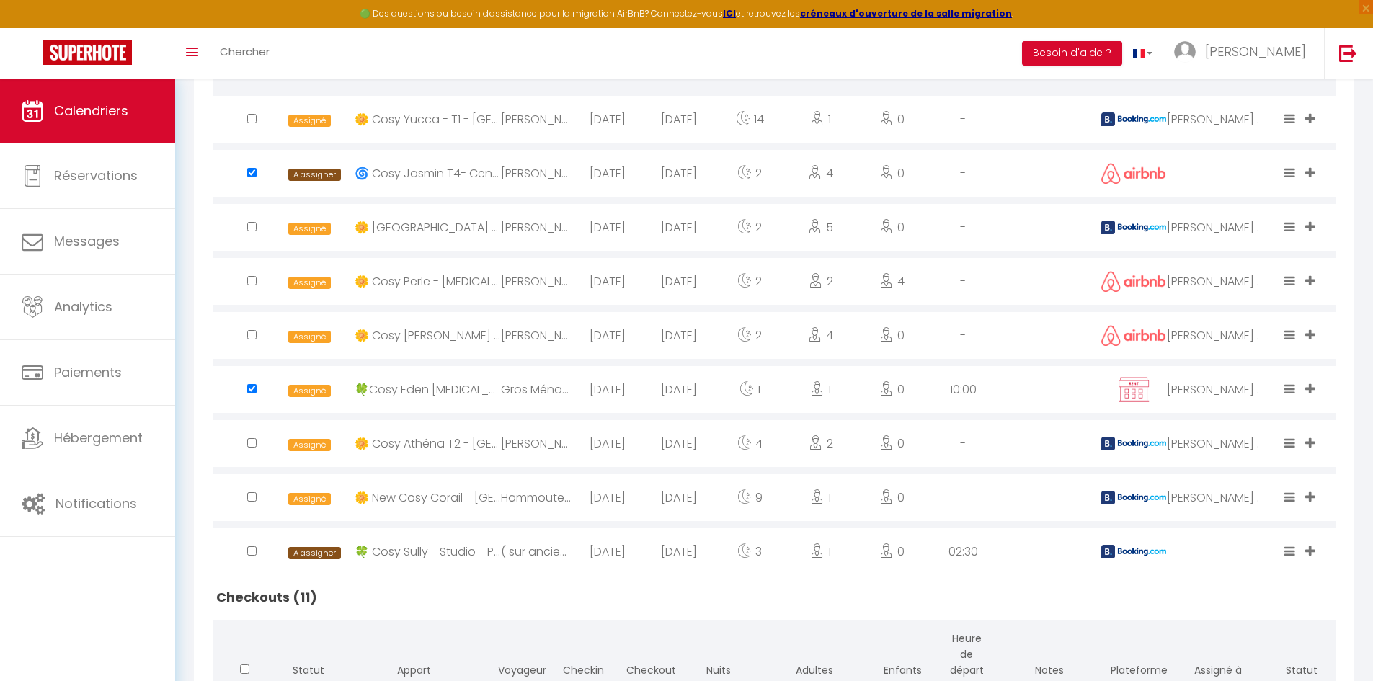
click at [253, 445] on input "checkbox" at bounding box center [251, 442] width 9 height 9
checkbox input "true"
click at [248, 551] on input "checkbox" at bounding box center [251, 551] width 9 height 9
checkbox input "true"
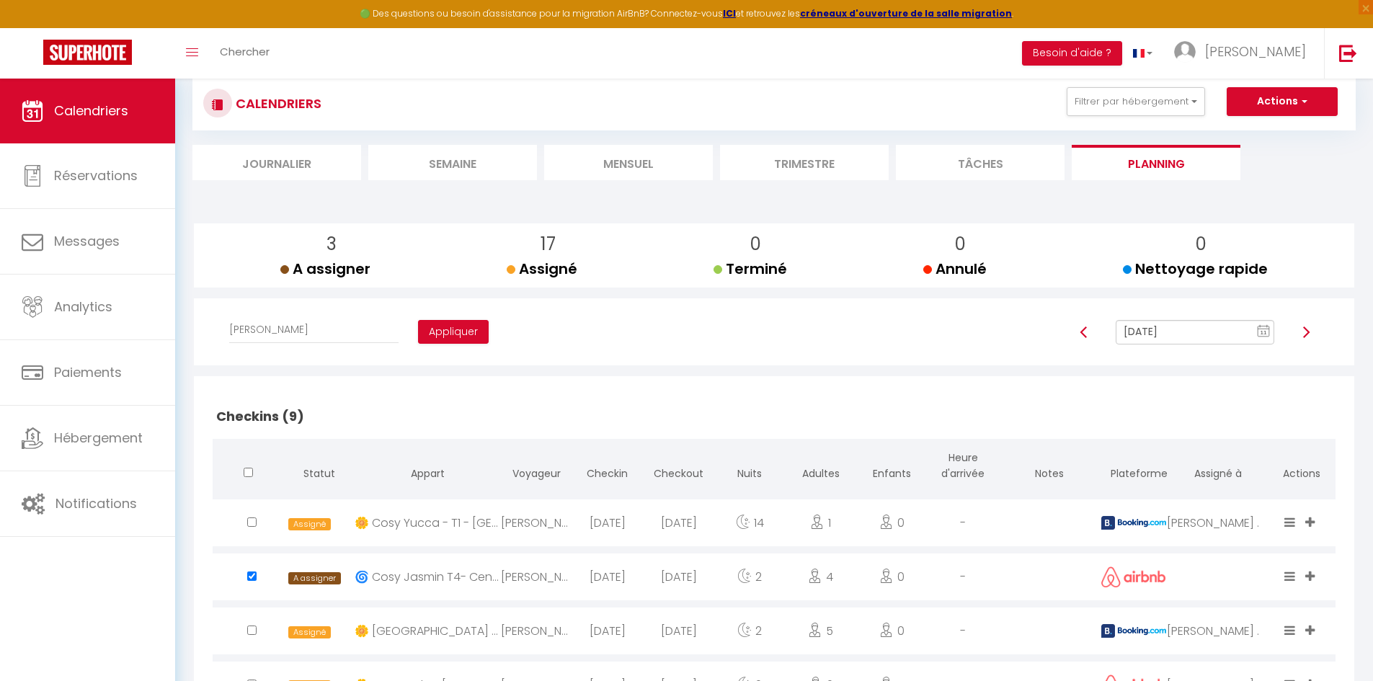
scroll to position [0, 0]
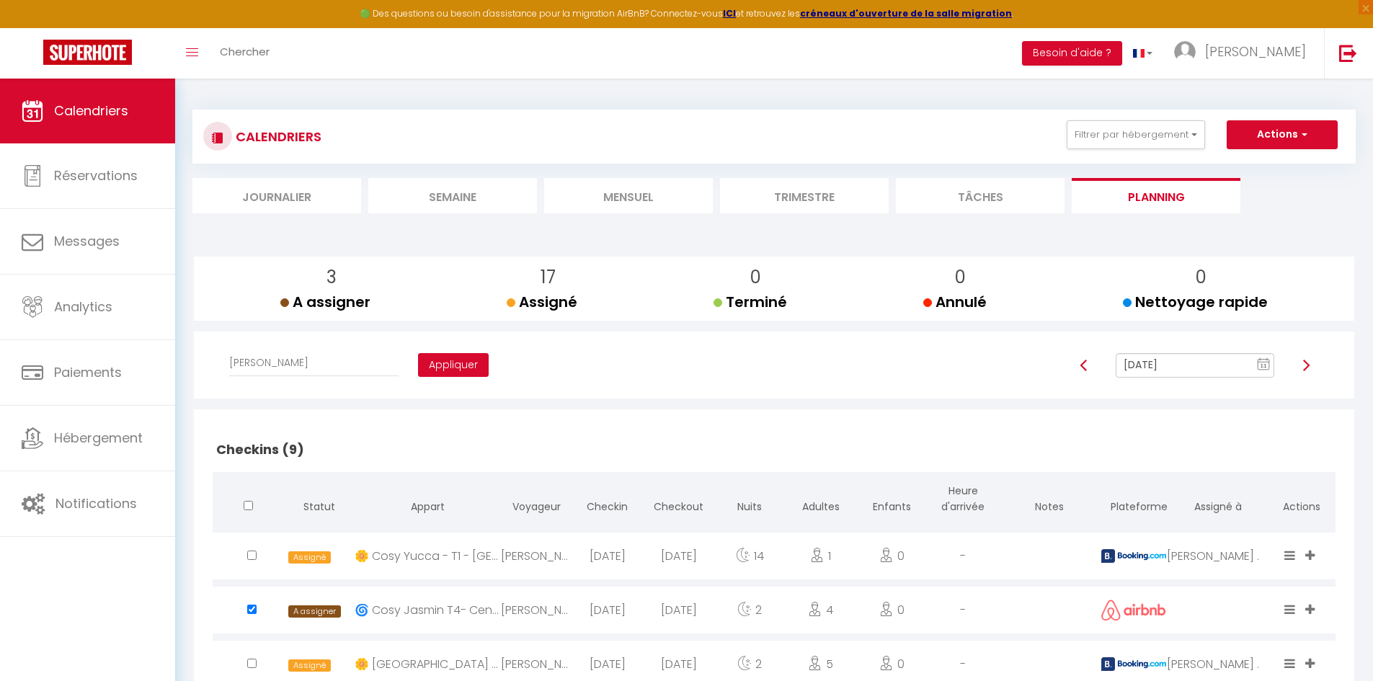
click at [446, 367] on button "Appliquer" at bounding box center [453, 365] width 71 height 25
checkbox input "false"
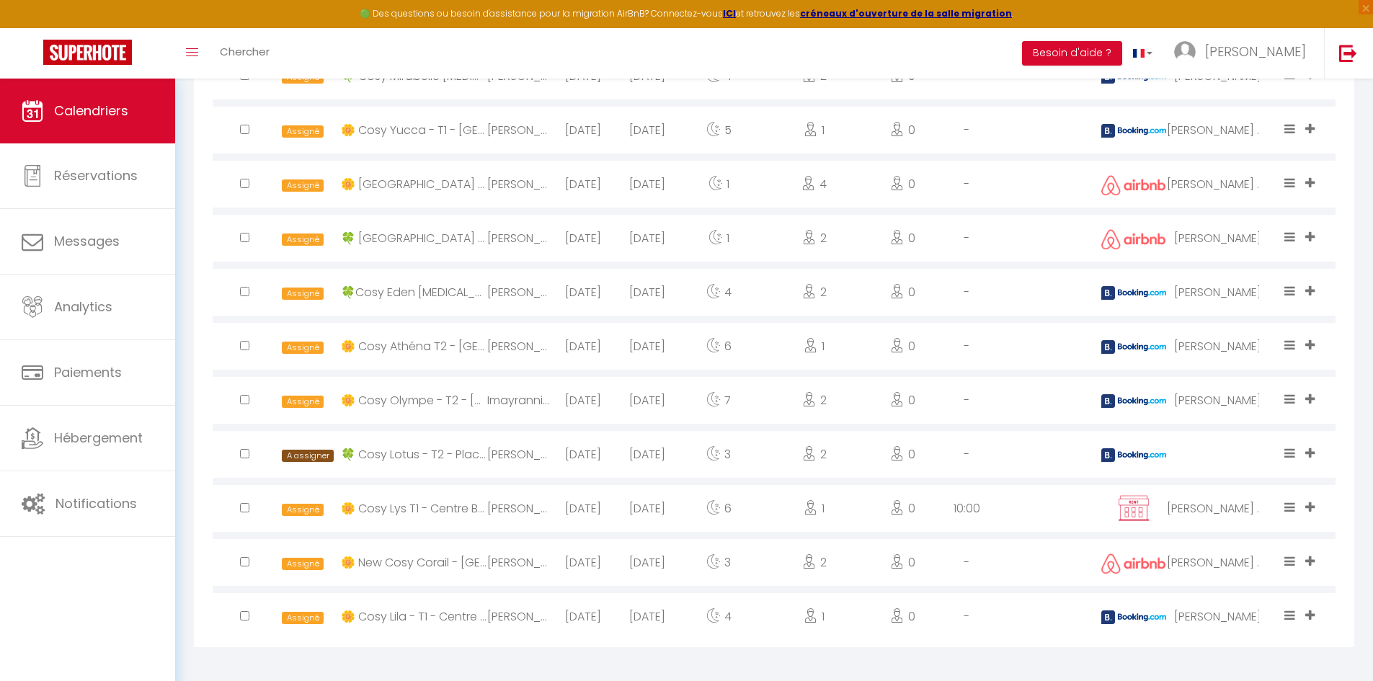
scroll to position [1081, 0]
click at [247, 452] on input "checkbox" at bounding box center [244, 452] width 9 height 9
checkbox input "true"
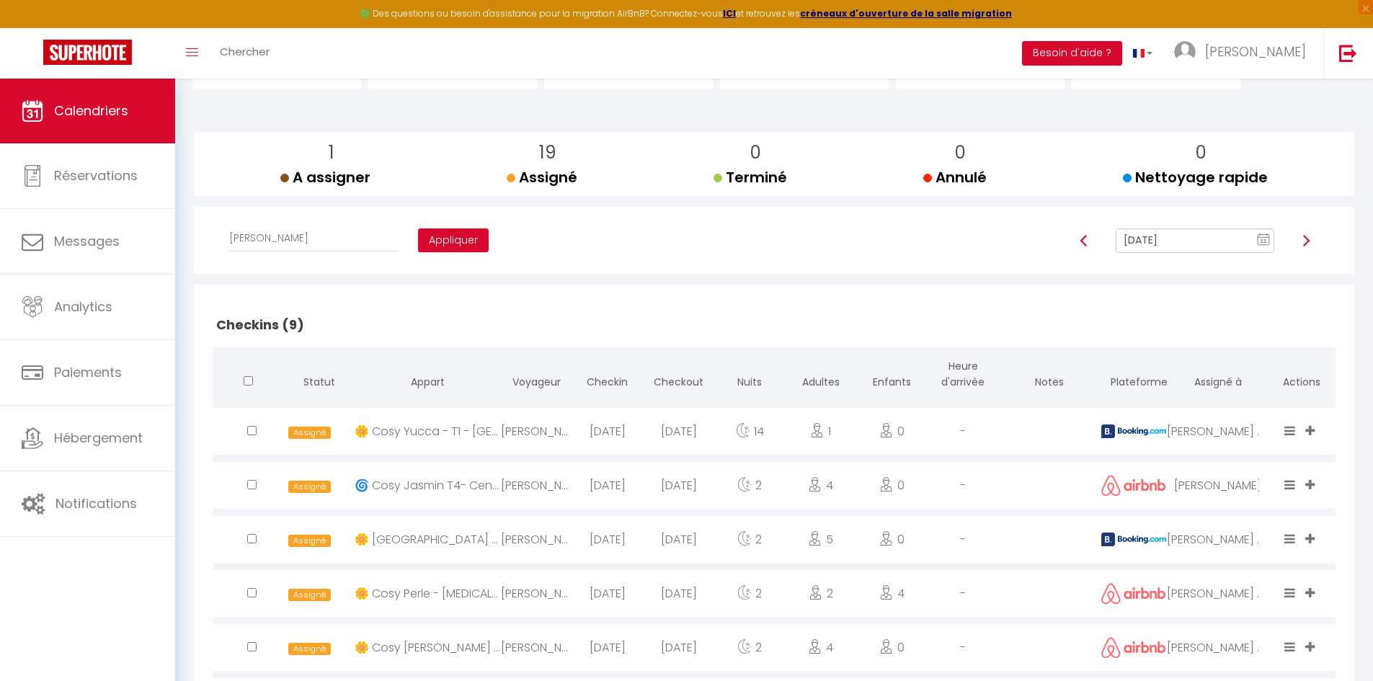
scroll to position [0, 0]
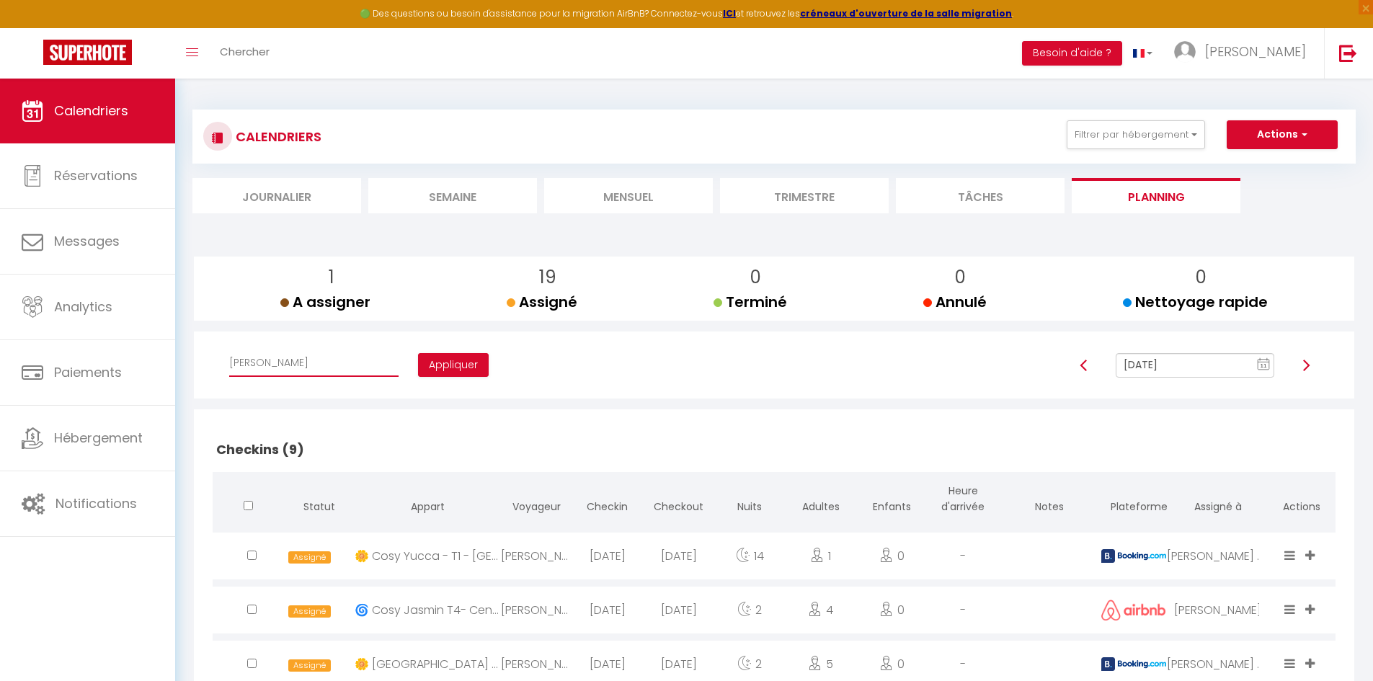
click at [296, 369] on select "Affecter à [PERSON_NAME] [PERSON_NAME] [PERSON_NAME] Magalin [PERSON_NAME] [PER…" at bounding box center [313, 363] width 169 height 27
select select "34416"
click at [229, 350] on select "Affecter à [PERSON_NAME] [PERSON_NAME] [PERSON_NAME] Magalin [PERSON_NAME] [PER…" at bounding box center [313, 363] width 169 height 27
click at [426, 353] on button "Appliquer" at bounding box center [453, 365] width 71 height 25
checkbox input "false"
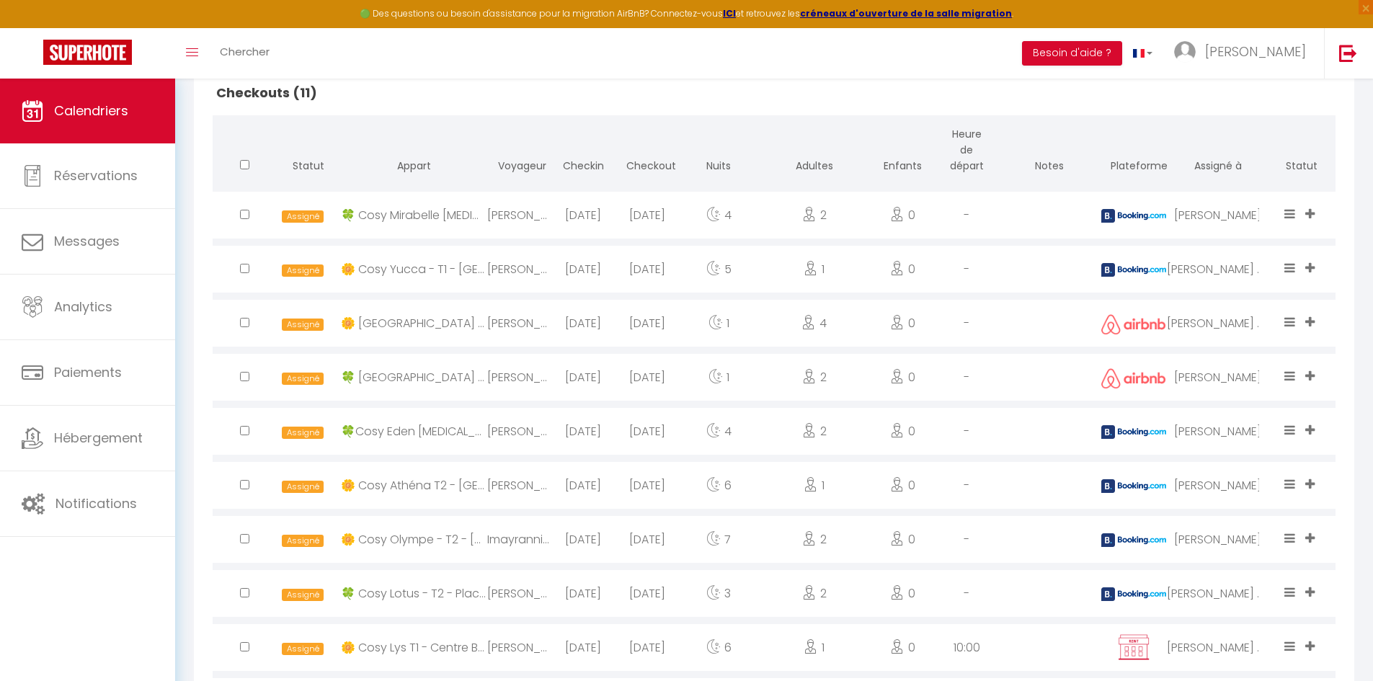
scroll to position [1086, 0]
